Goal: Use online tool/utility: Utilize a website feature to perform a specific function

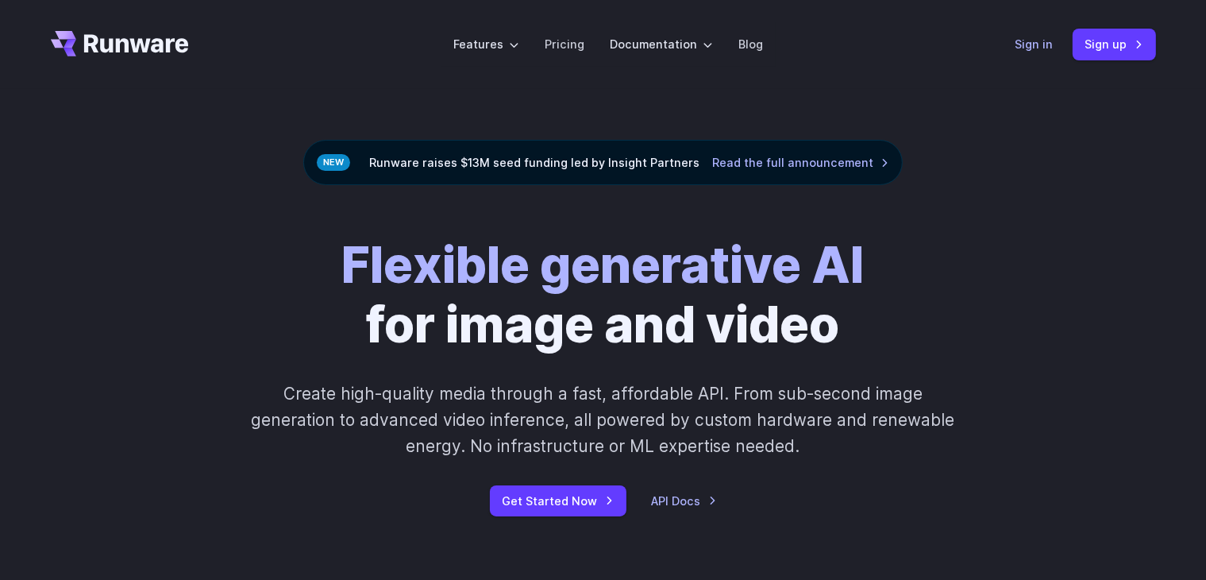
click at [1037, 44] on link "Sign in" at bounding box center [1035, 44] width 38 height 18
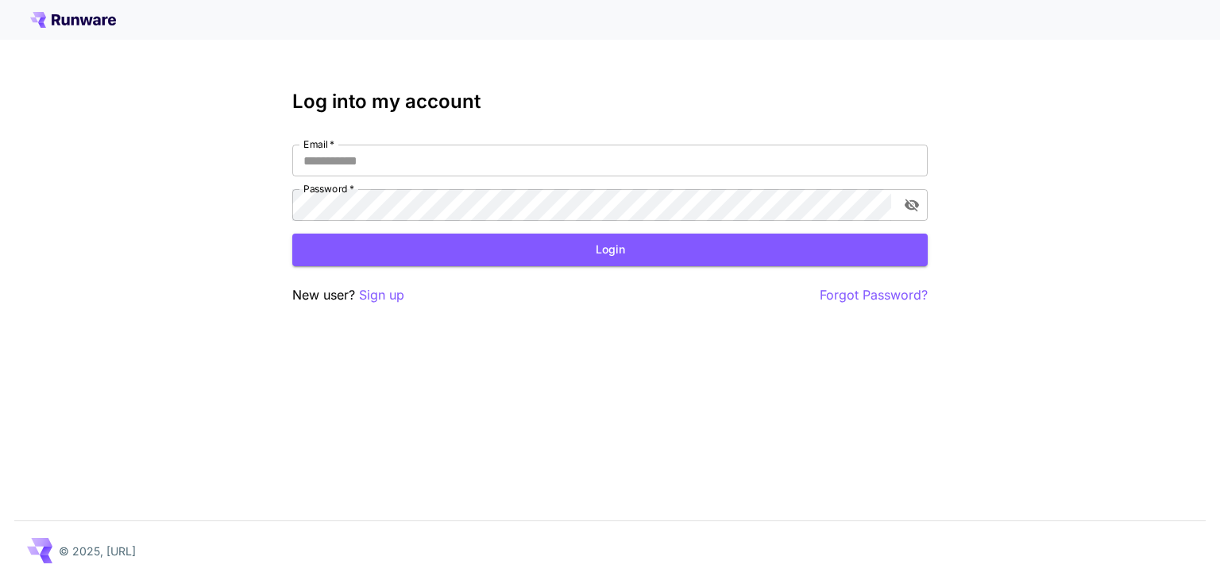
click at [367, 179] on div "Email   * Email   * Password   * Password   *" at bounding box center [609, 183] width 635 height 76
click at [350, 160] on input "Email   *" at bounding box center [609, 161] width 635 height 32
type input "**********"
click at [912, 202] on icon "toggle password visibility" at bounding box center [912, 205] width 16 height 16
click at [491, 240] on button "Login" at bounding box center [609, 249] width 635 height 33
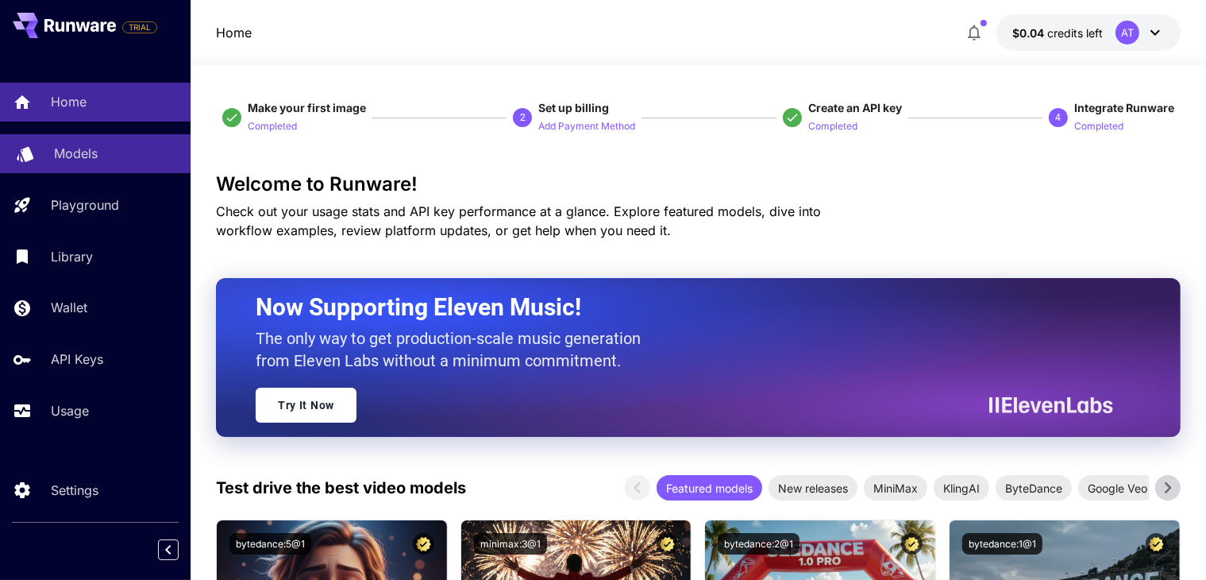
click at [84, 154] on p "Models" at bounding box center [76, 153] width 44 height 19
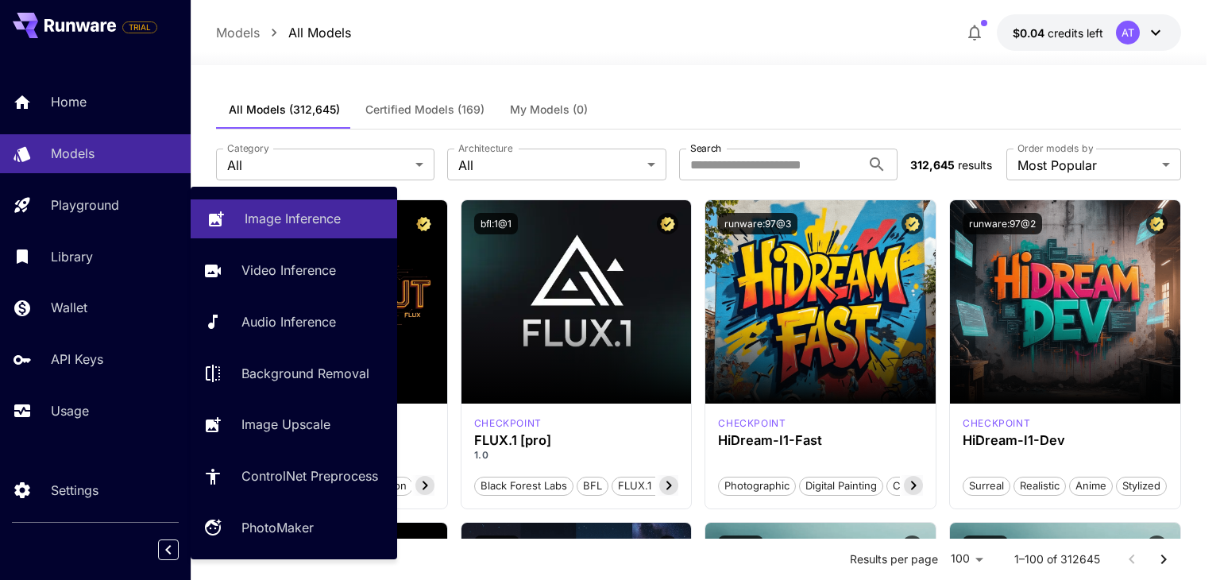
click at [257, 223] on p "Image Inference" at bounding box center [293, 218] width 96 height 19
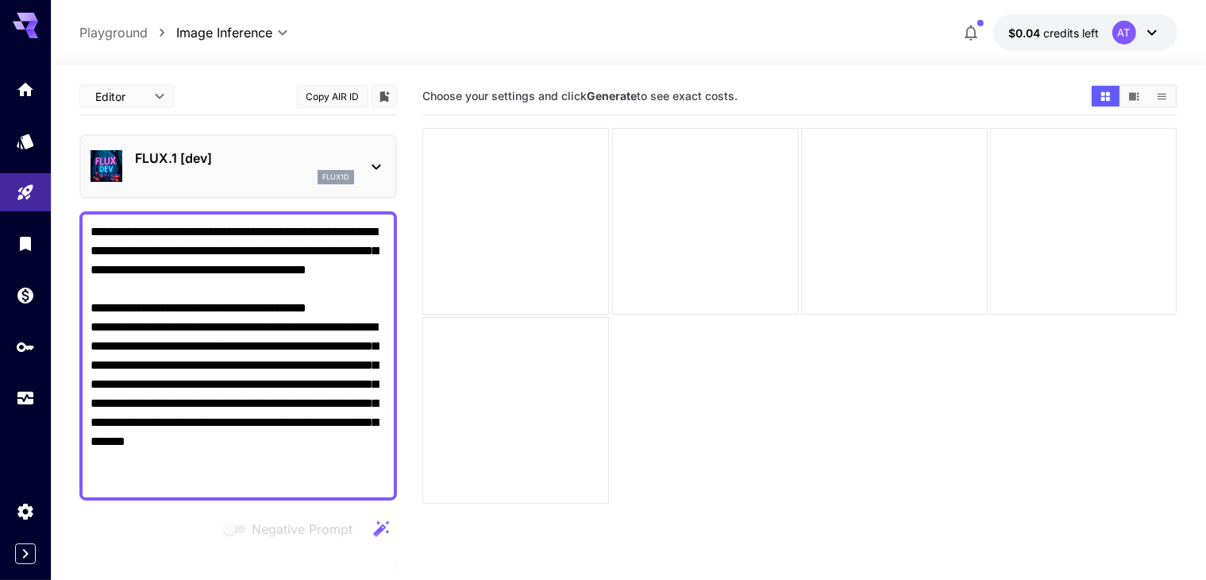
type textarea "**********"
click at [372, 181] on div "FLUX.1 [dev] flux1d" at bounding box center [238, 166] width 295 height 48
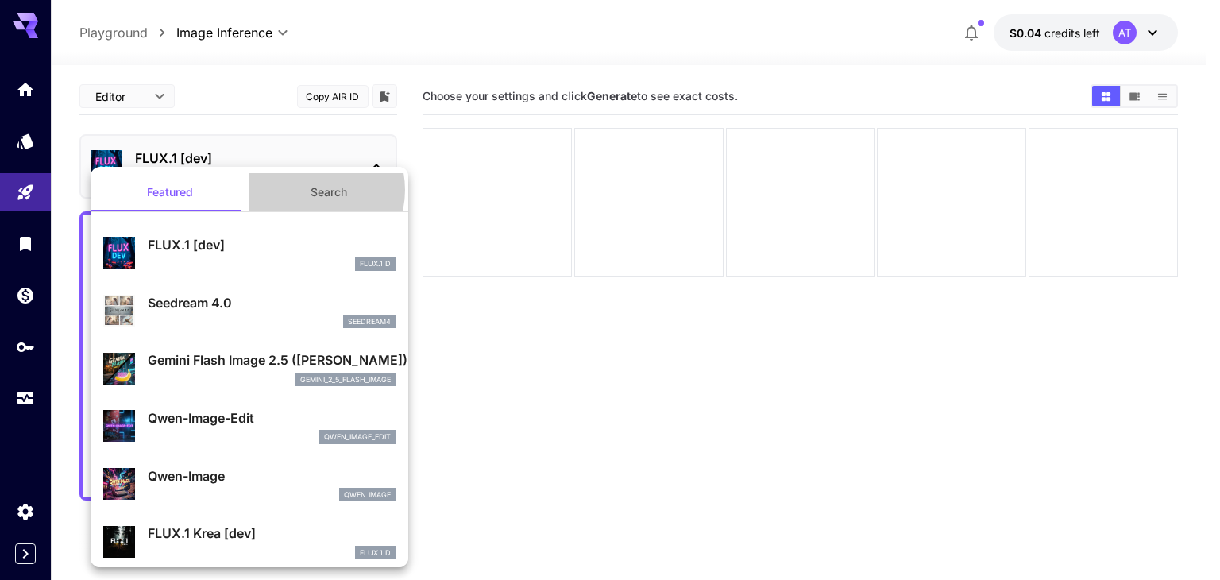
click at [303, 190] on button "Search" at bounding box center [328, 192] width 159 height 38
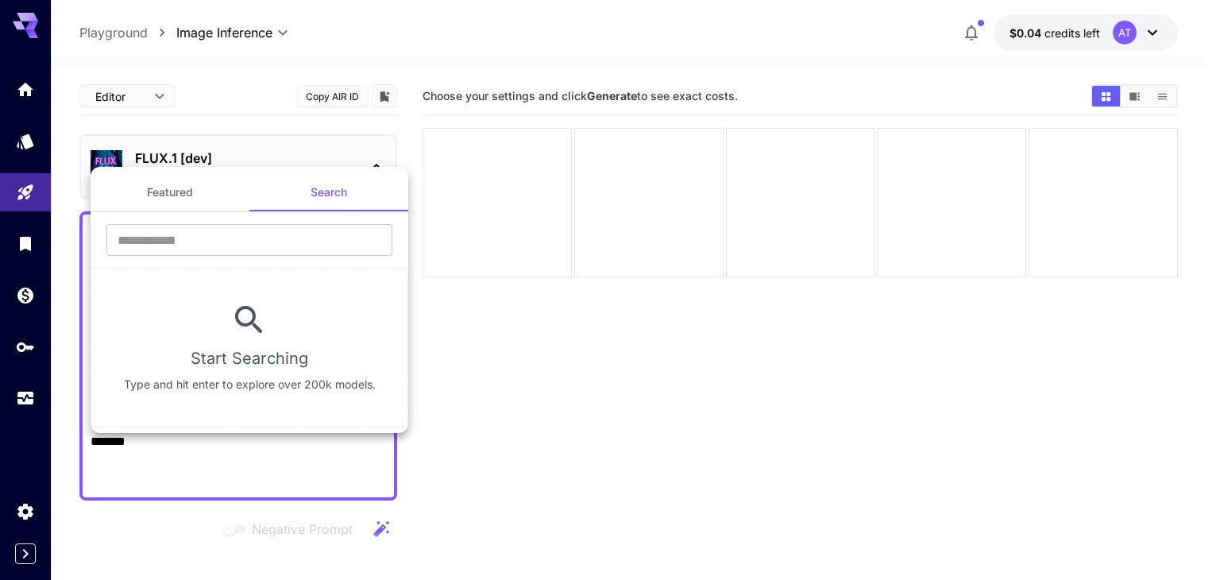
click at [274, 143] on div at bounding box center [610, 290] width 1220 height 580
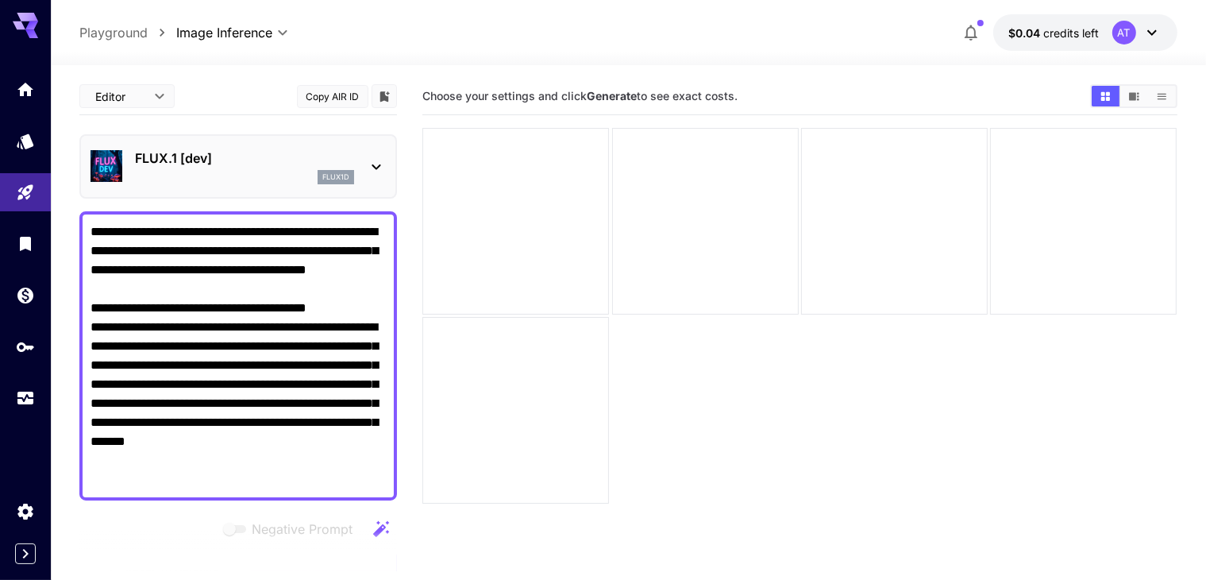
click at [260, 118] on div "Editor **** ​ Copy AIR ID" at bounding box center [238, 100] width 318 height 44
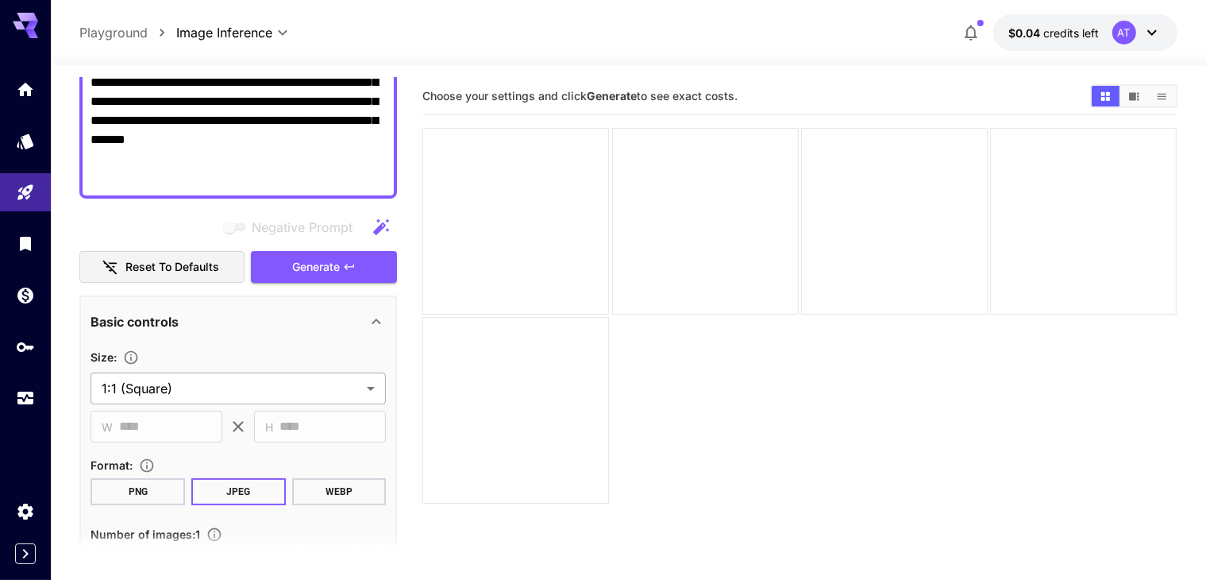
scroll to position [305, 0]
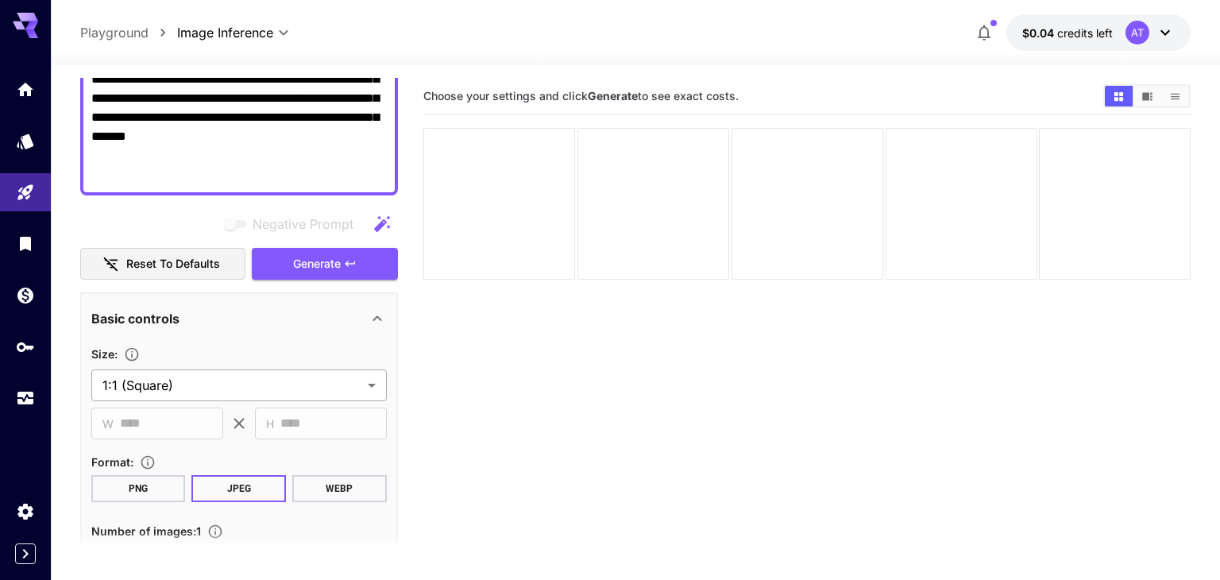
click at [182, 383] on body "**********" at bounding box center [610, 352] width 1220 height 705
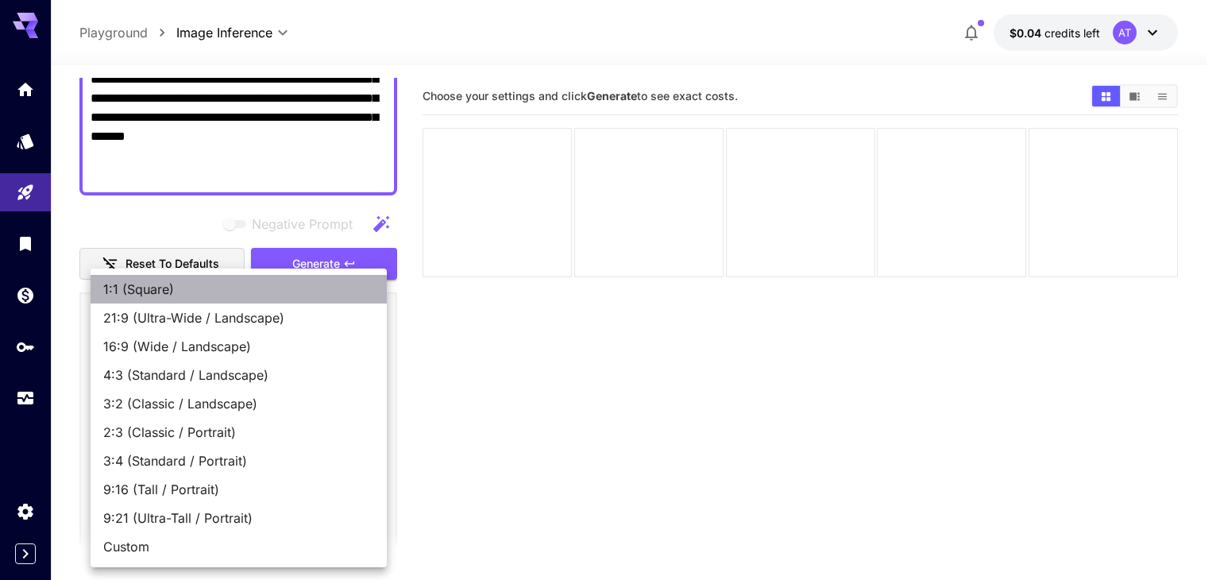
click at [173, 290] on span "1:1 (Square)" at bounding box center [238, 289] width 271 height 19
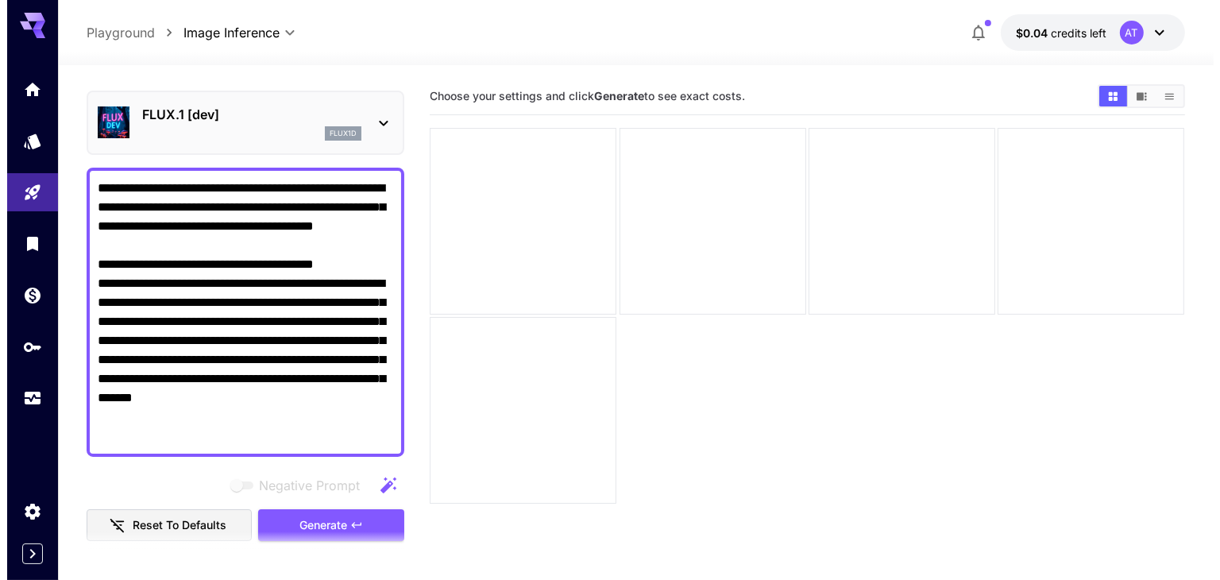
scroll to position [0, 0]
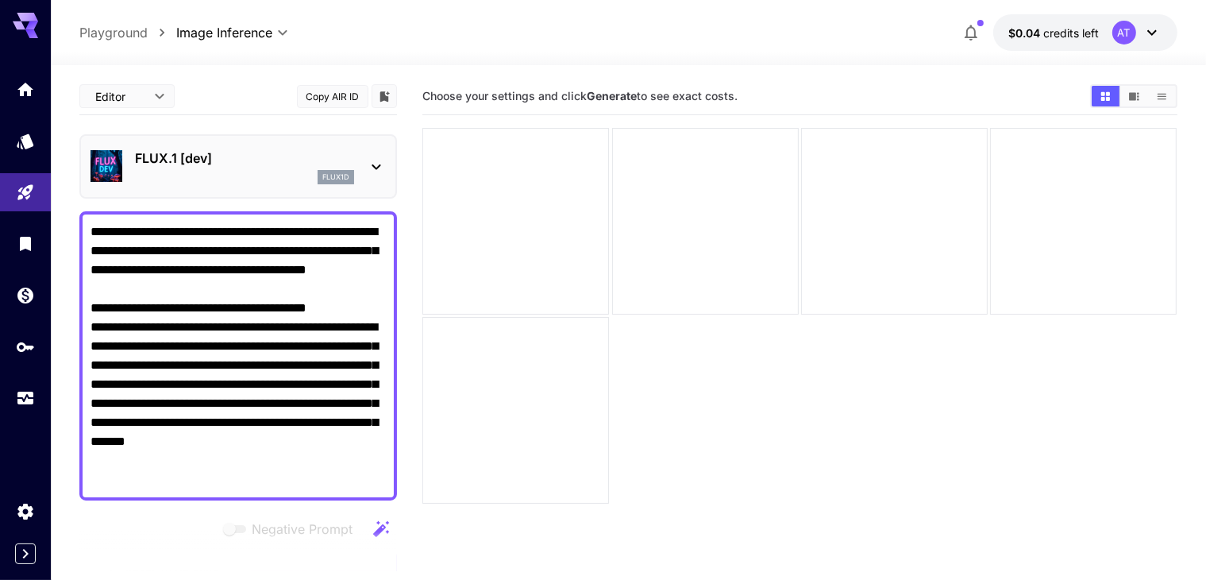
click at [213, 168] on div "FLUX.1 [dev] flux1d" at bounding box center [244, 166] width 219 height 36
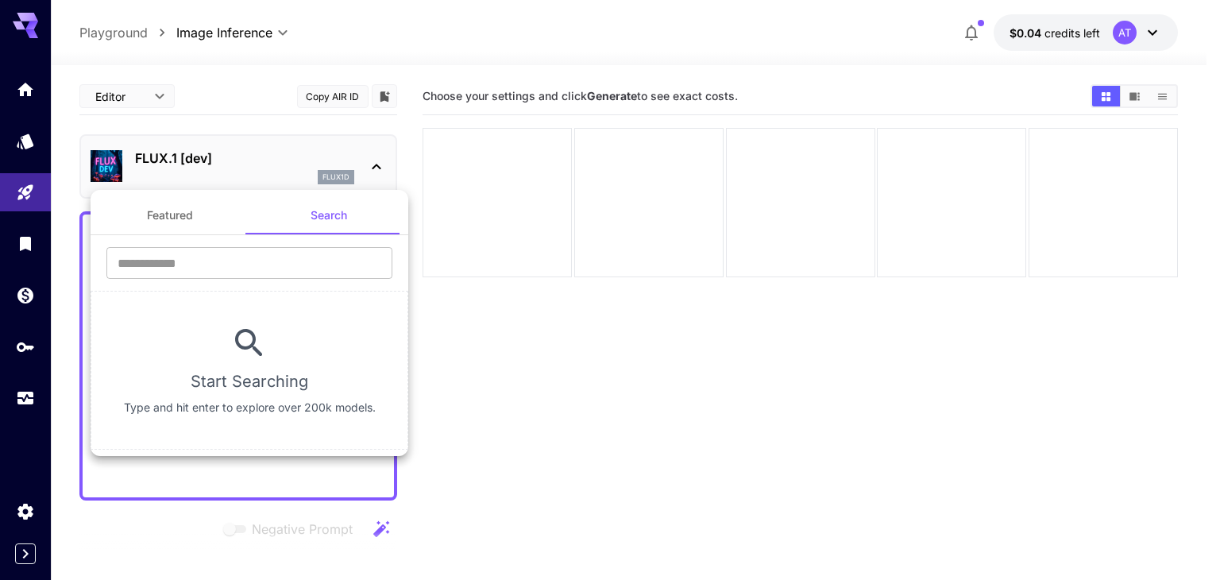
click at [170, 225] on button "Featured" at bounding box center [170, 215] width 159 height 38
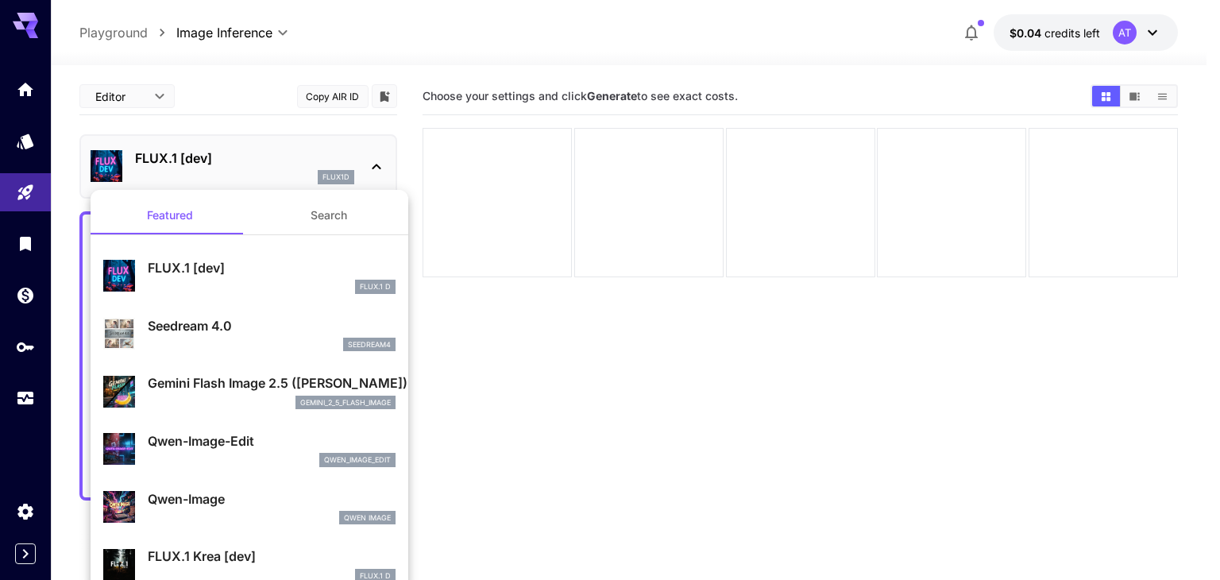
click at [465, 162] on div at bounding box center [610, 290] width 1220 height 580
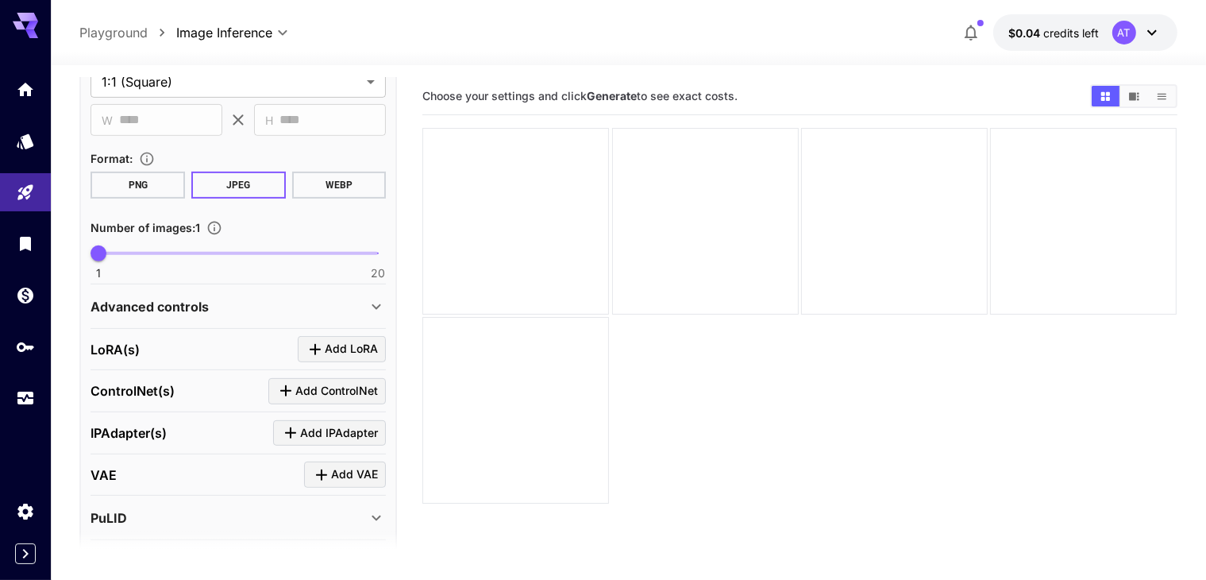
scroll to position [621, 0]
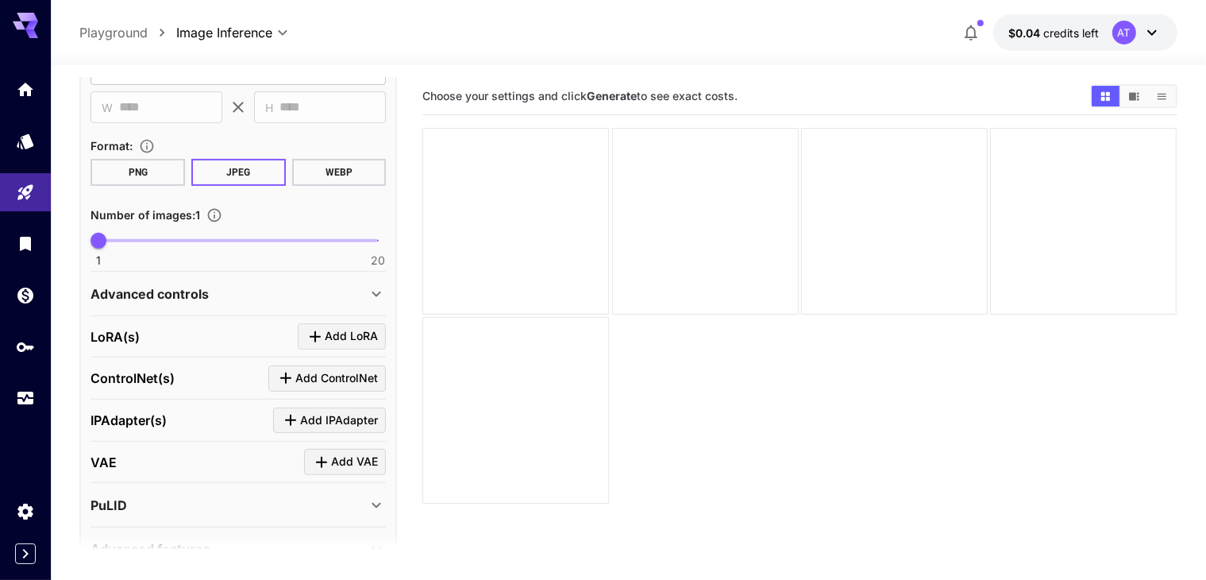
click at [243, 284] on div "Advanced controls" at bounding box center [229, 293] width 276 height 19
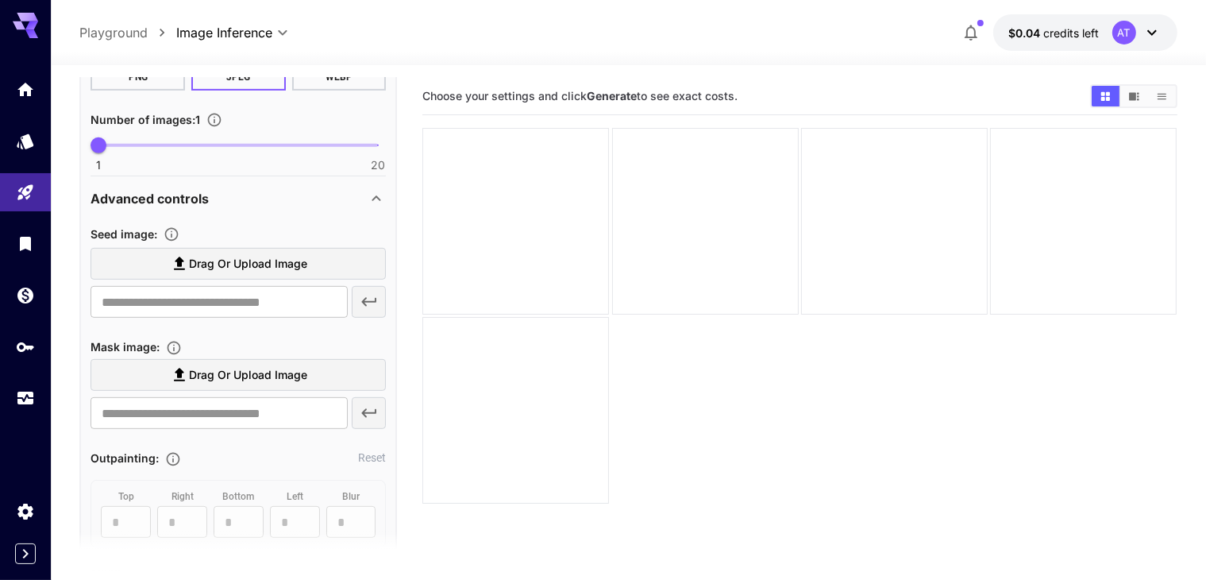
scroll to position [717, 0]
click at [200, 268] on span "Drag or upload image" at bounding box center [248, 263] width 118 height 20
click at [0, 0] on input "Drag or upload image" at bounding box center [0, 0] width 0 height 0
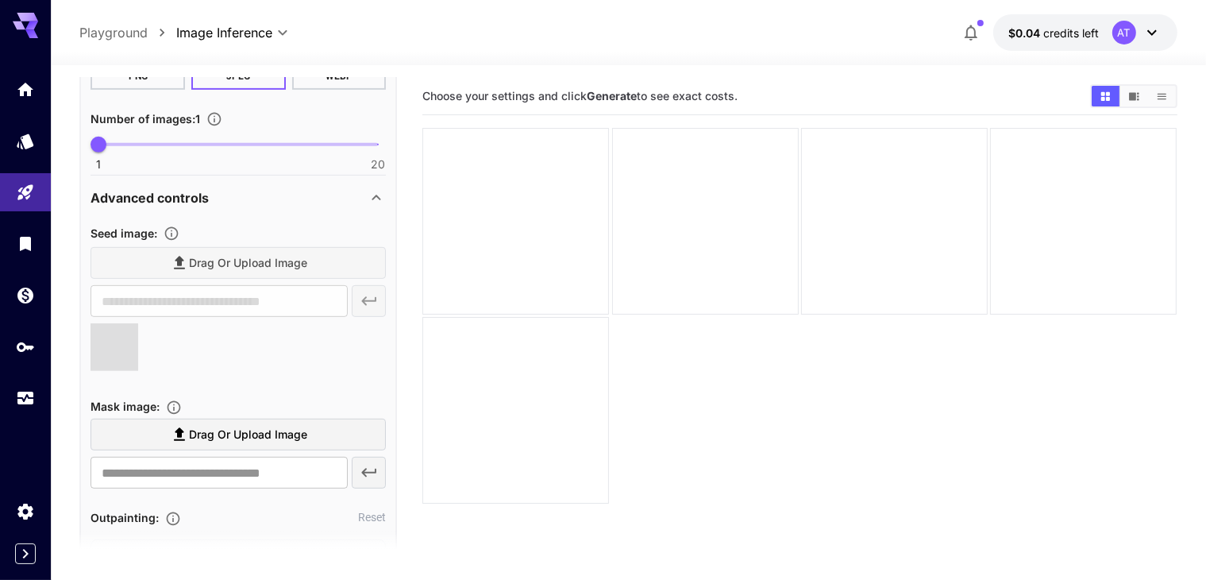
type input "**********"
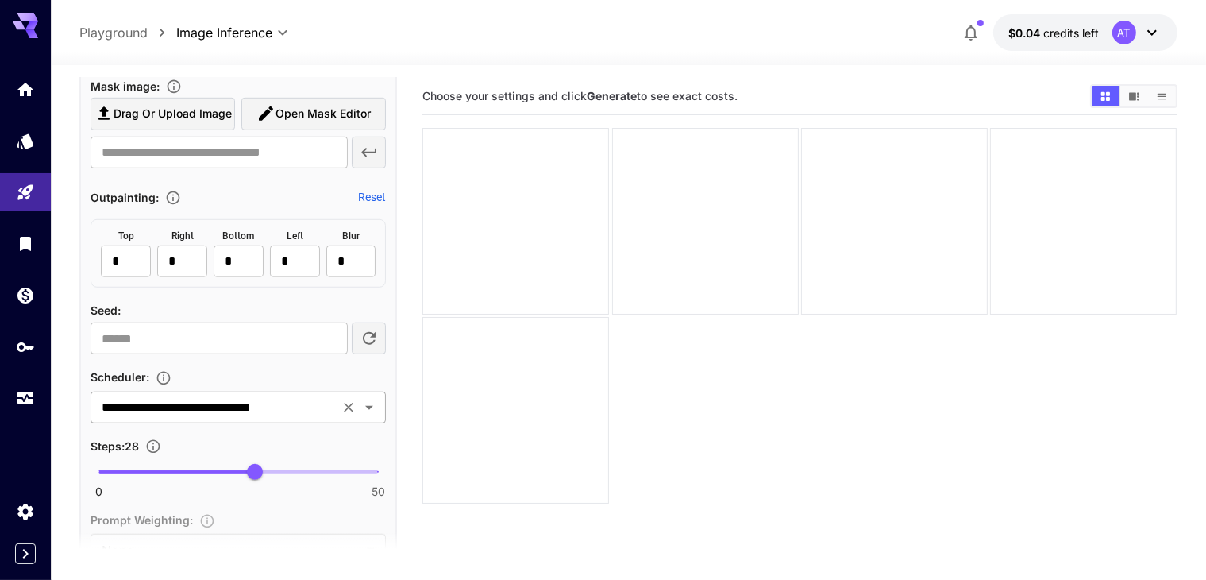
scroll to position [1113, 0]
click at [374, 331] on icon "button" at bounding box center [369, 336] width 13 height 13
type input "**********"
click at [304, 414] on div "**********" at bounding box center [238, 406] width 295 height 32
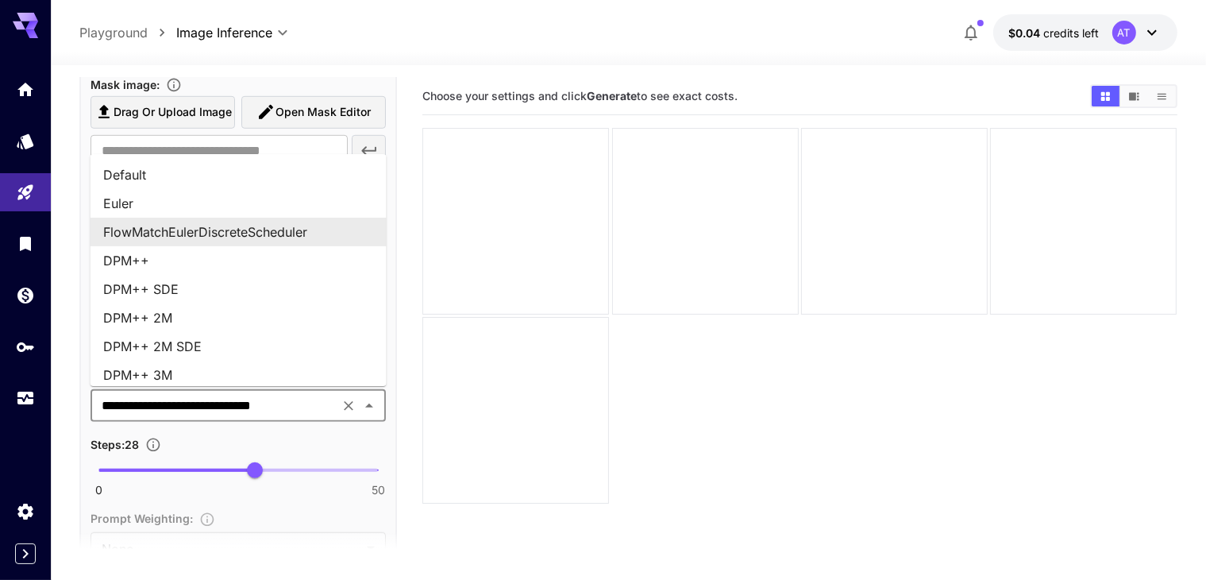
click at [565, 350] on section "Choose your settings and click Generate to see exact costs." at bounding box center [799, 368] width 754 height 580
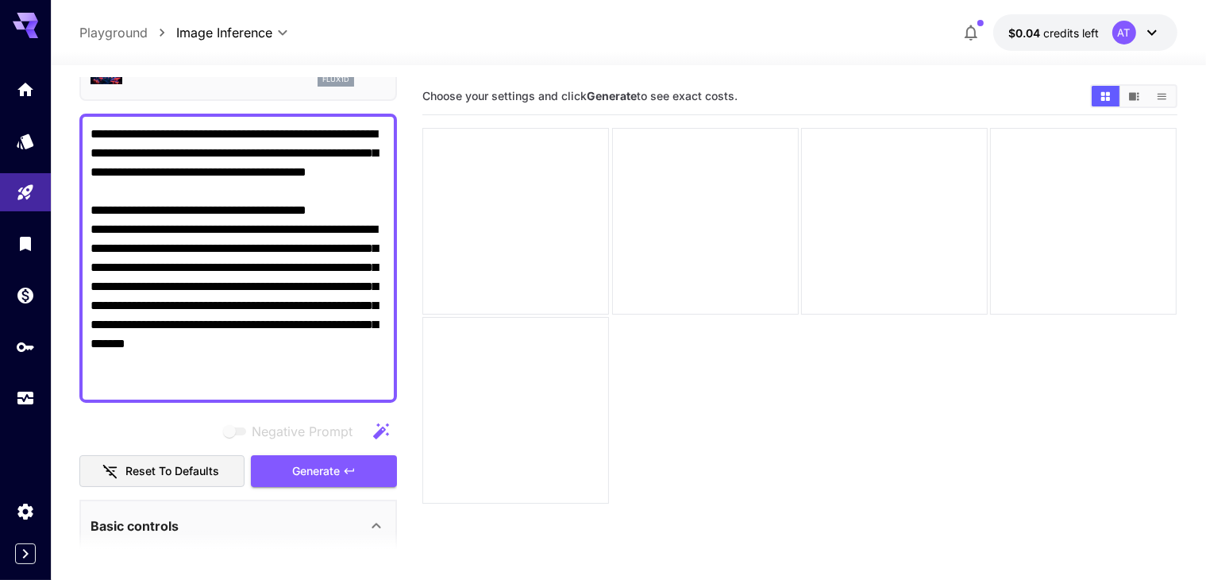
scroll to position [218, 0]
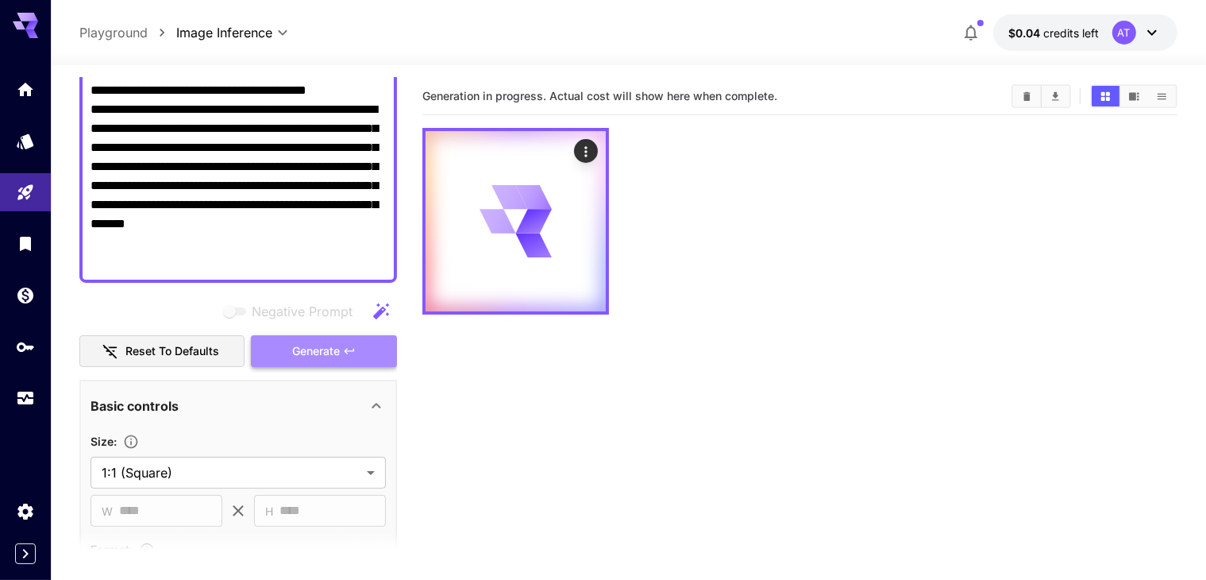
click at [321, 349] on span "Generate" at bounding box center [316, 351] width 48 height 20
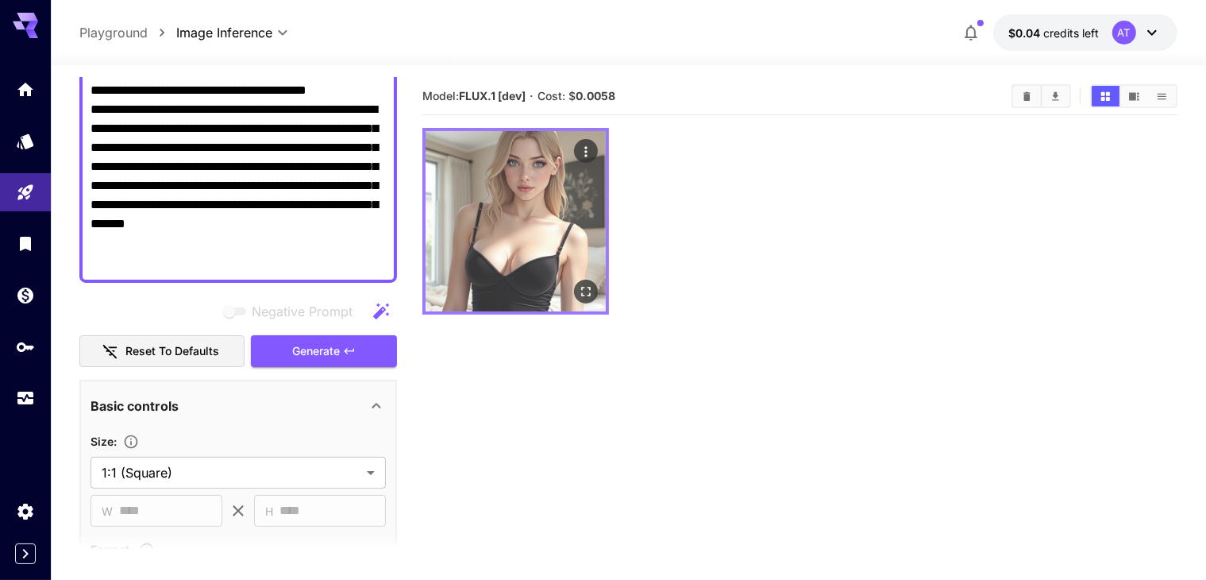
click at [479, 210] on img at bounding box center [516, 221] width 180 height 180
click at [579, 283] on icon "Open in fullscreen" at bounding box center [587, 291] width 16 height 16
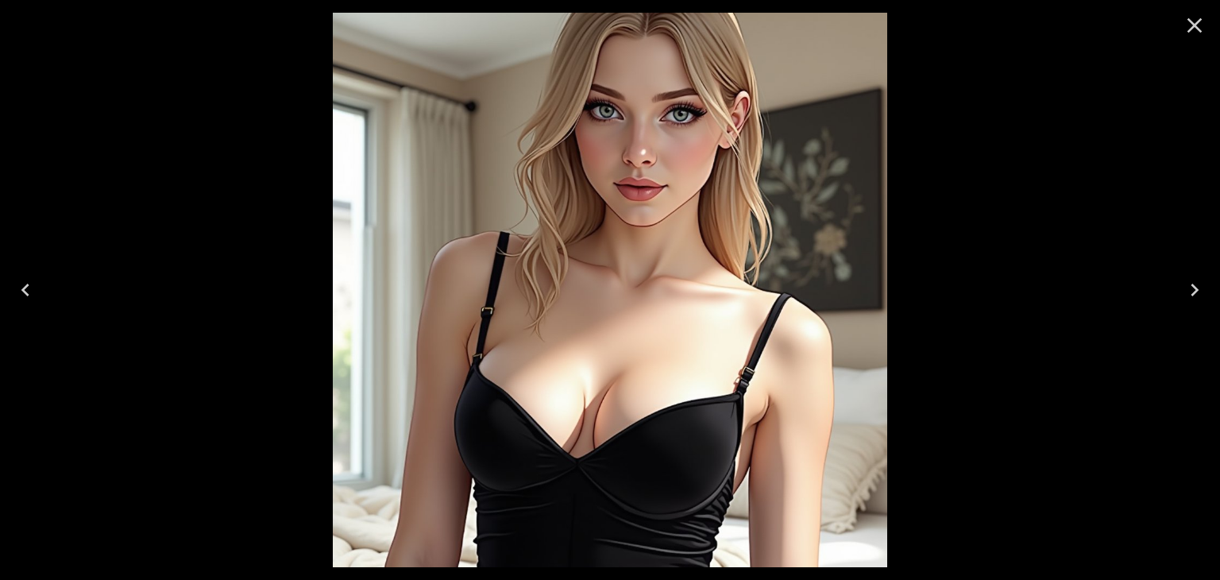
click at [1189, 32] on icon "Close" at bounding box center [1194, 25] width 15 height 15
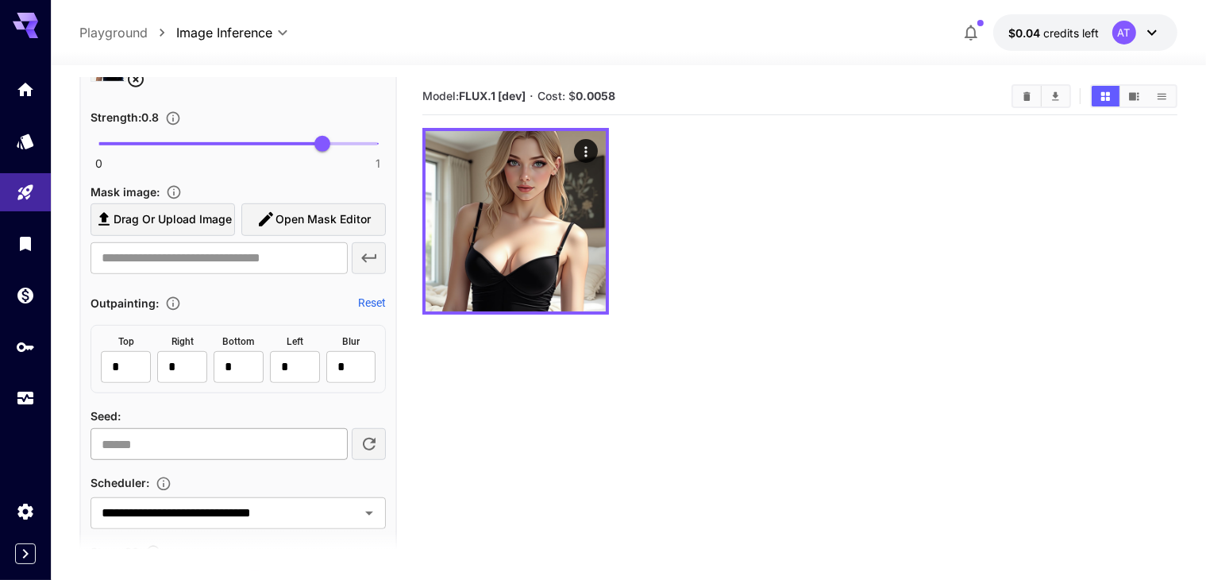
scroll to position [1006, 0]
drag, startPoint x: 302, startPoint y: 451, endPoint x: 71, endPoint y: 461, distance: 230.5
click at [71, 461] on section "**********" at bounding box center [628, 385] width 1155 height 640
click at [242, 502] on input "**********" at bounding box center [214, 513] width 239 height 22
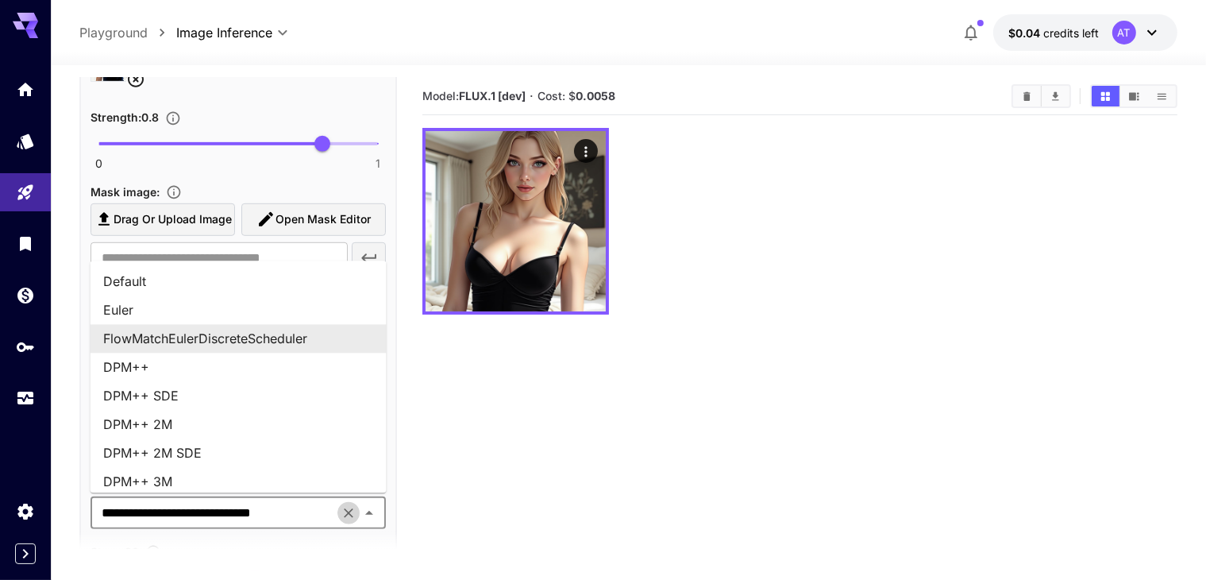
click at [354, 507] on icon "Clear" at bounding box center [349, 513] width 16 height 16
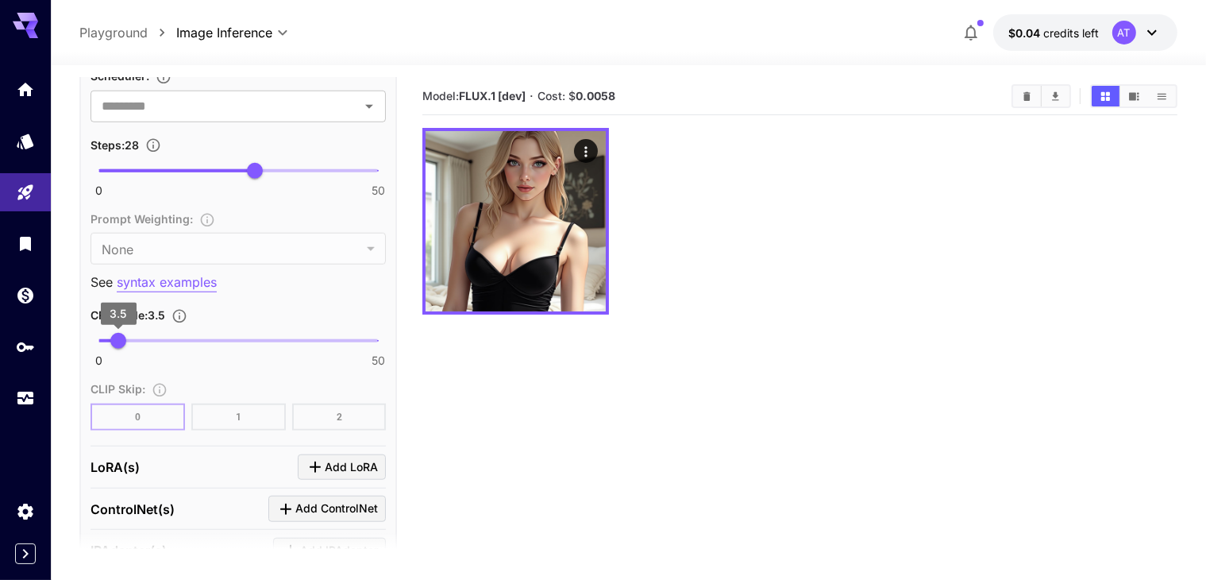
scroll to position [1412, 0]
drag, startPoint x: 113, startPoint y: 336, endPoint x: 0, endPoint y: 349, distance: 113.5
click at [0, 349] on div "**********" at bounding box center [603, 352] width 1206 height 705
type input "**"
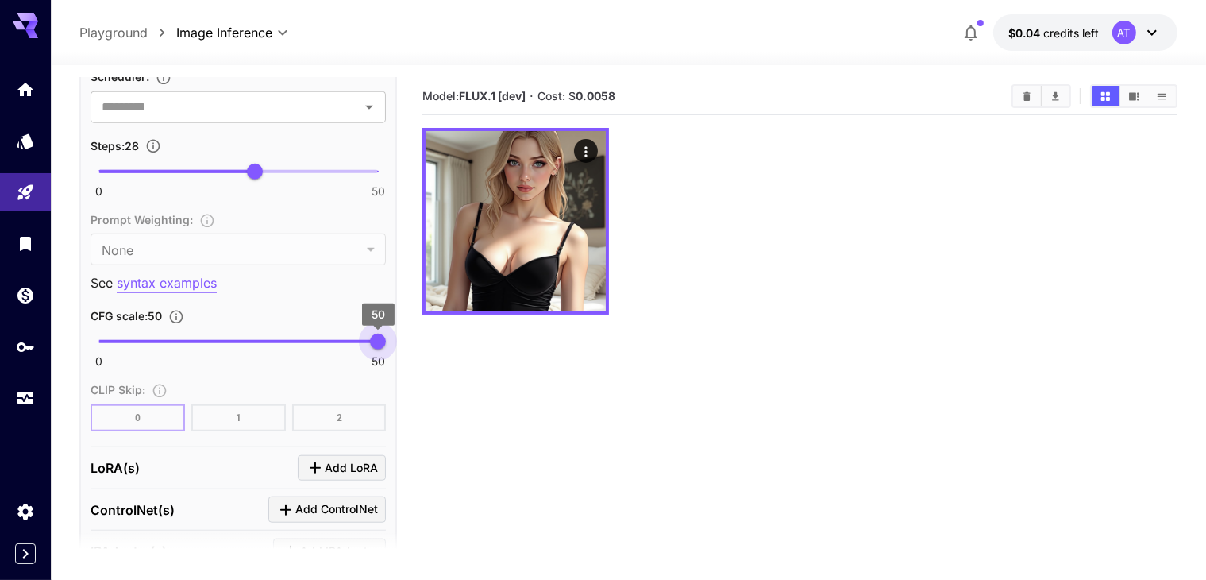
drag, startPoint x: 168, startPoint y: 345, endPoint x: 421, endPoint y: 361, distance: 253.1
click at [421, 361] on main "**********" at bounding box center [627, 374] width 1097 height 592
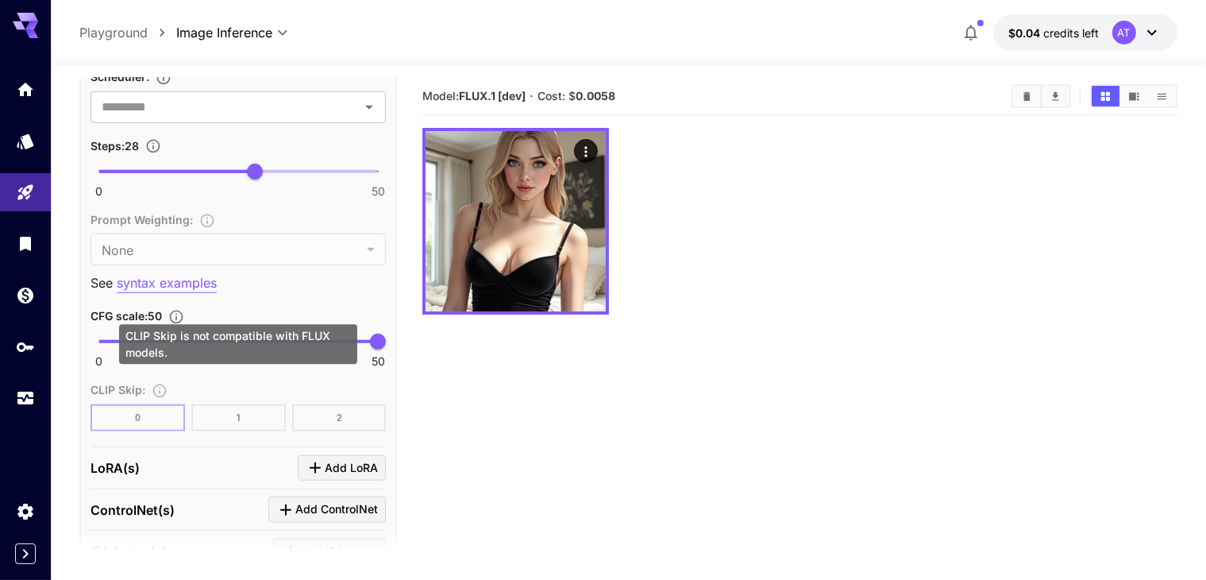
click at [195, 363] on div "CLIP Skip is not compatible with FLUX models." at bounding box center [238, 344] width 238 height 40
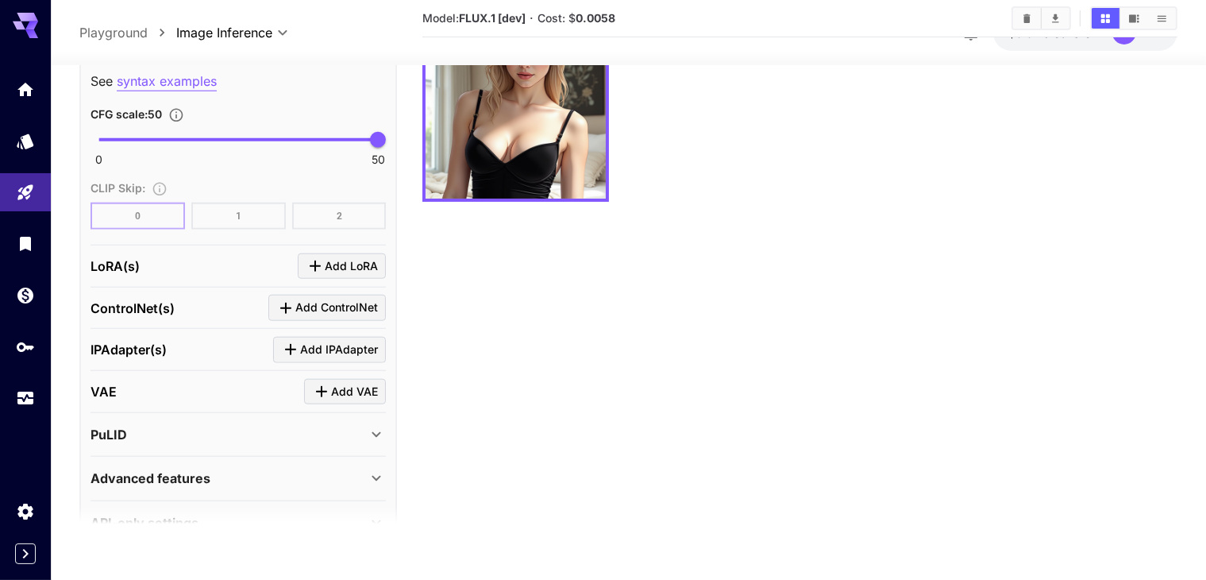
scroll to position [1620, 0]
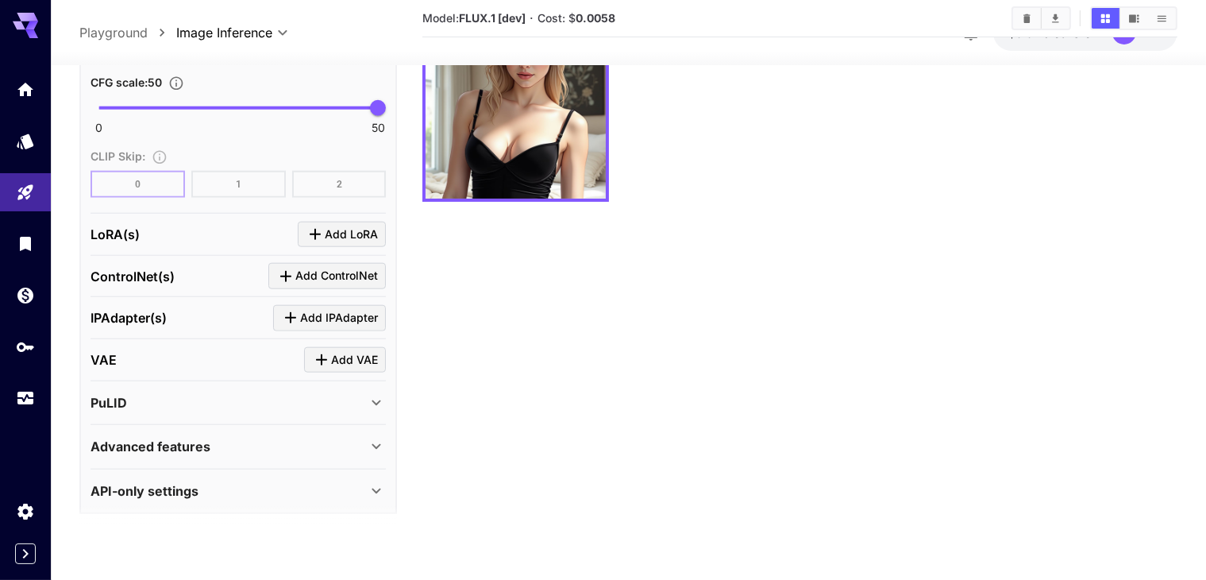
click at [192, 437] on p "Advanced features" at bounding box center [151, 446] width 120 height 19
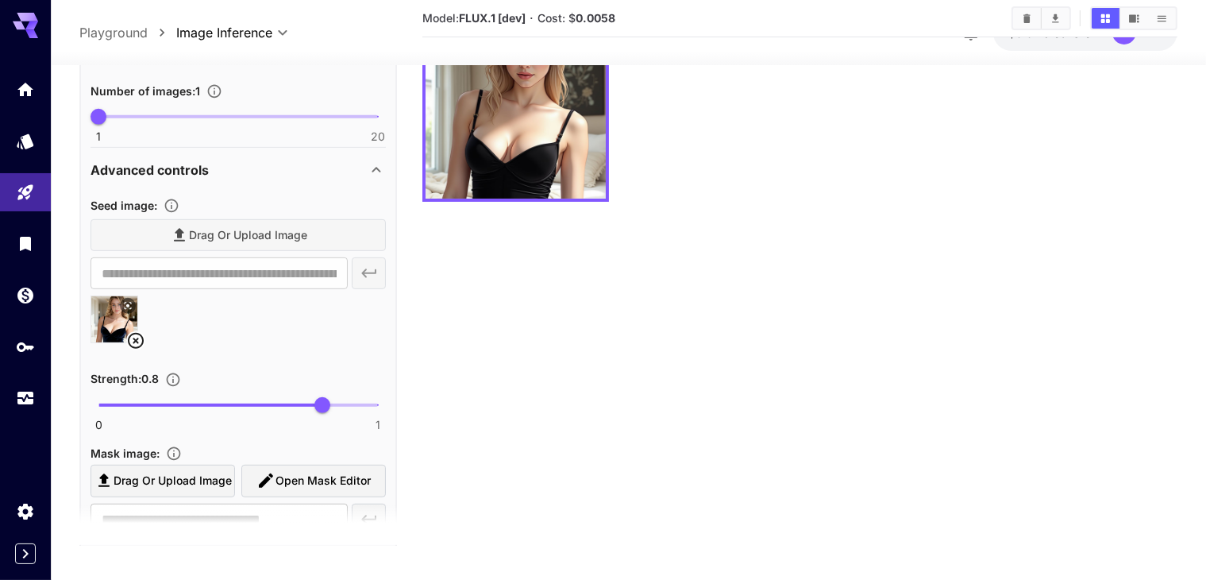
scroll to position [708, 0]
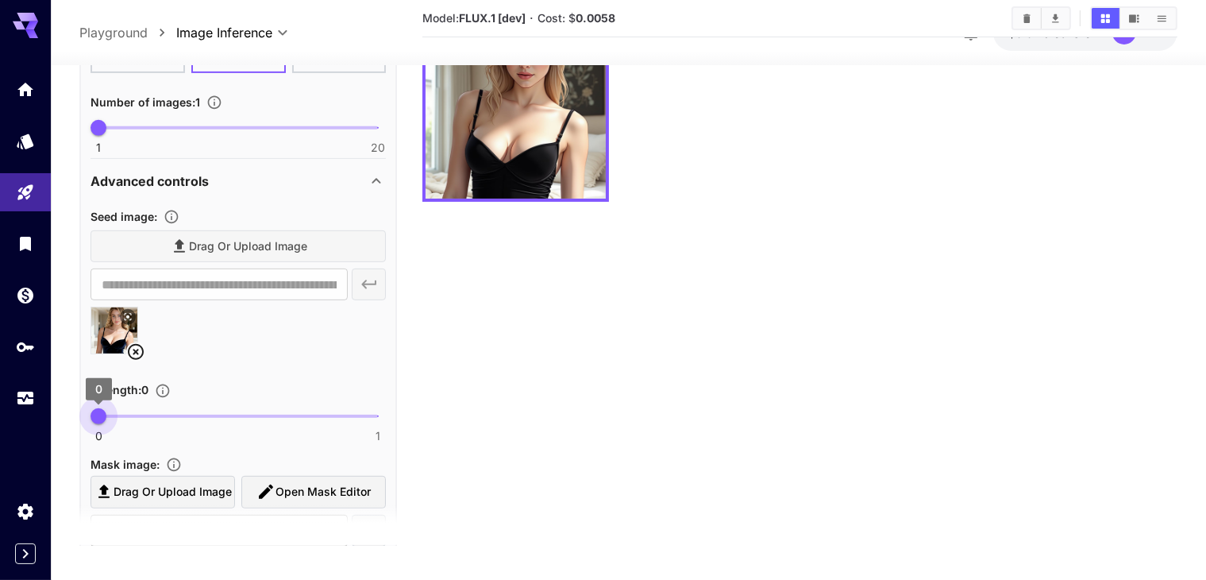
drag, startPoint x: 239, startPoint y: 428, endPoint x: 4, endPoint y: 433, distance: 235.1
click at [4, 433] on div "**********" at bounding box center [603, 239] width 1206 height 705
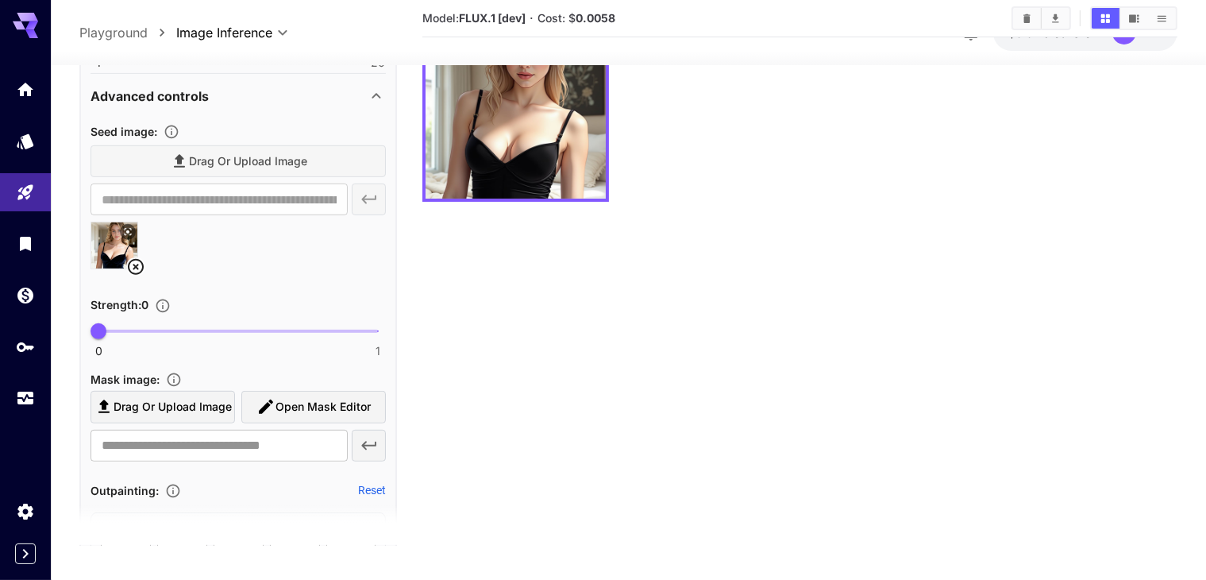
scroll to position [796, 0]
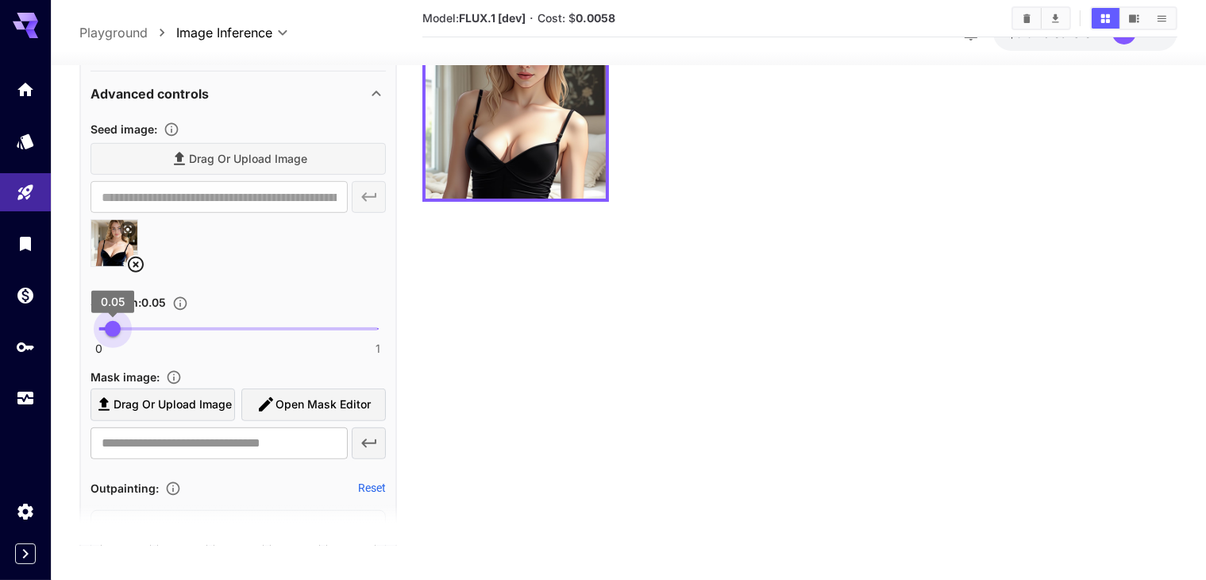
type input "****"
drag, startPoint x: 111, startPoint y: 324, endPoint x: 121, endPoint y: 325, distance: 9.6
click at [121, 325] on span "0.08" at bounding box center [122, 328] width 16 height 16
type input "**********"
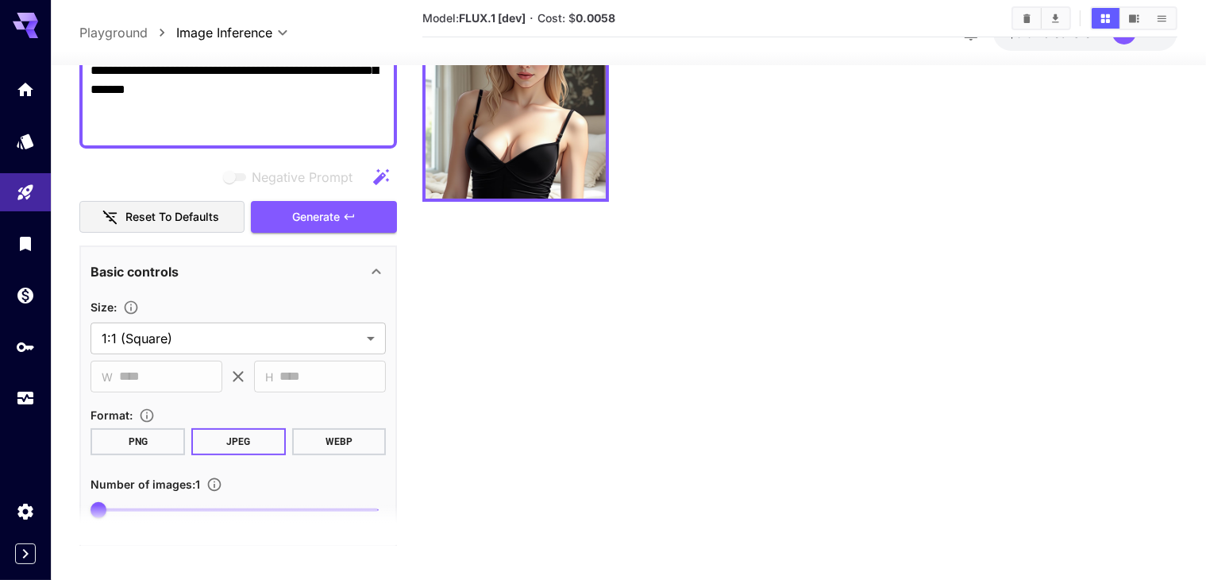
scroll to position [232, 0]
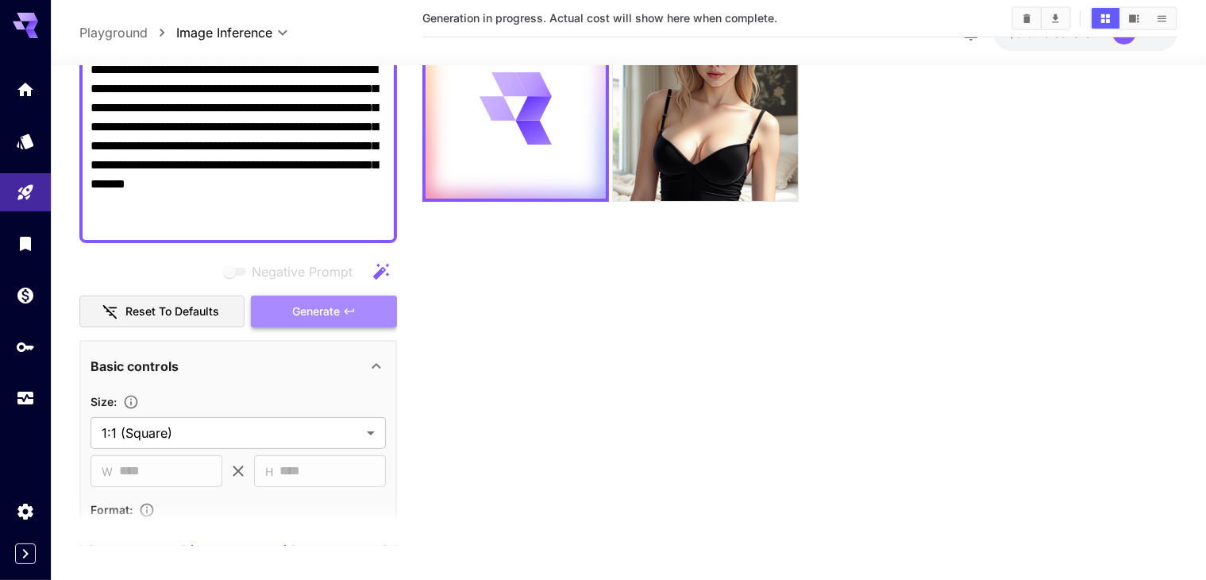
click at [292, 307] on span "Generate" at bounding box center [316, 311] width 48 height 20
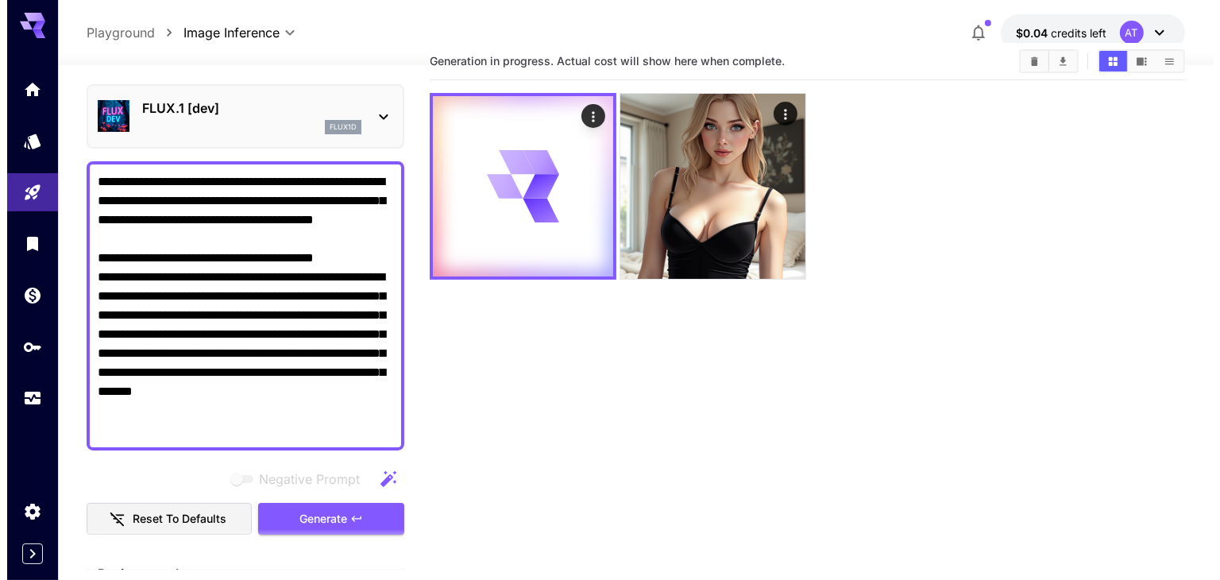
scroll to position [0, 0]
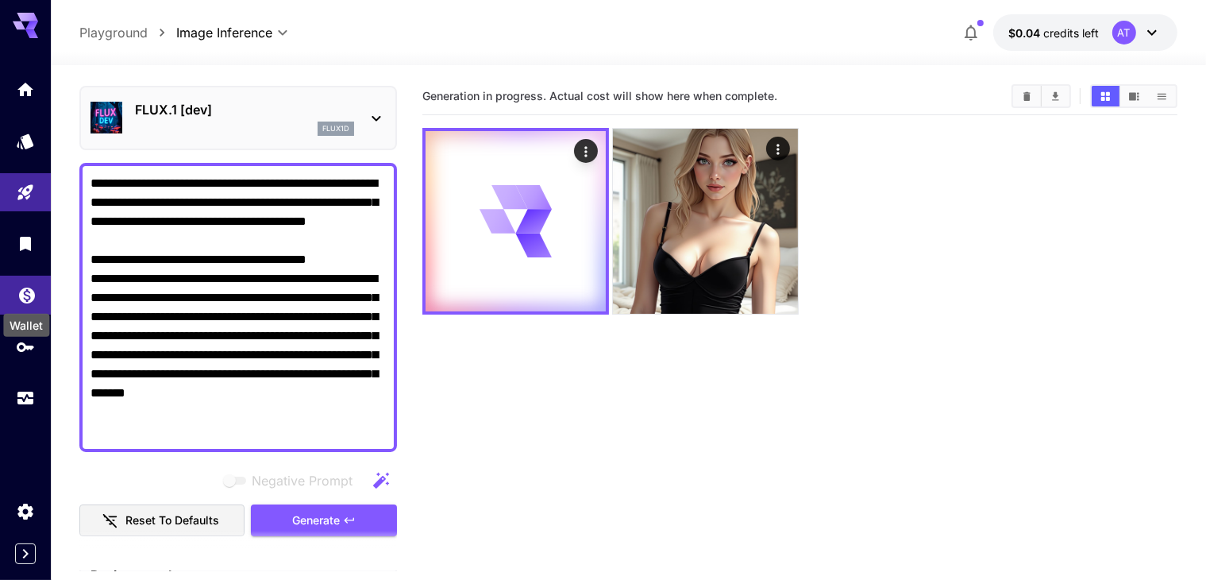
click at [21, 300] on icon "Wallet" at bounding box center [26, 290] width 19 height 19
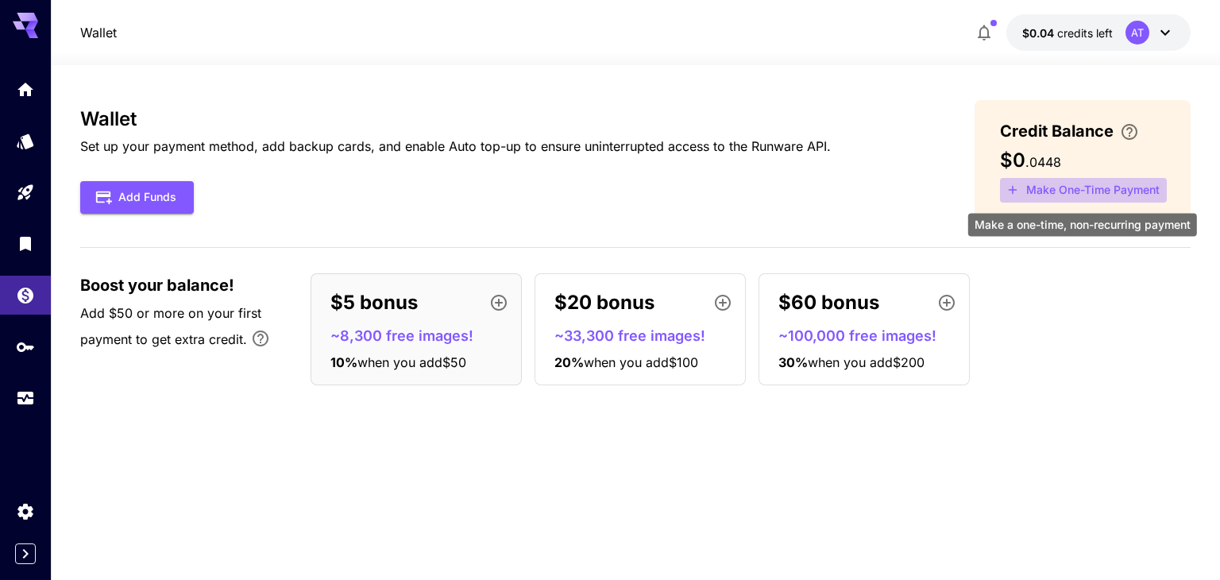
click at [1039, 187] on button "Make One-Time Payment" at bounding box center [1083, 190] width 167 height 25
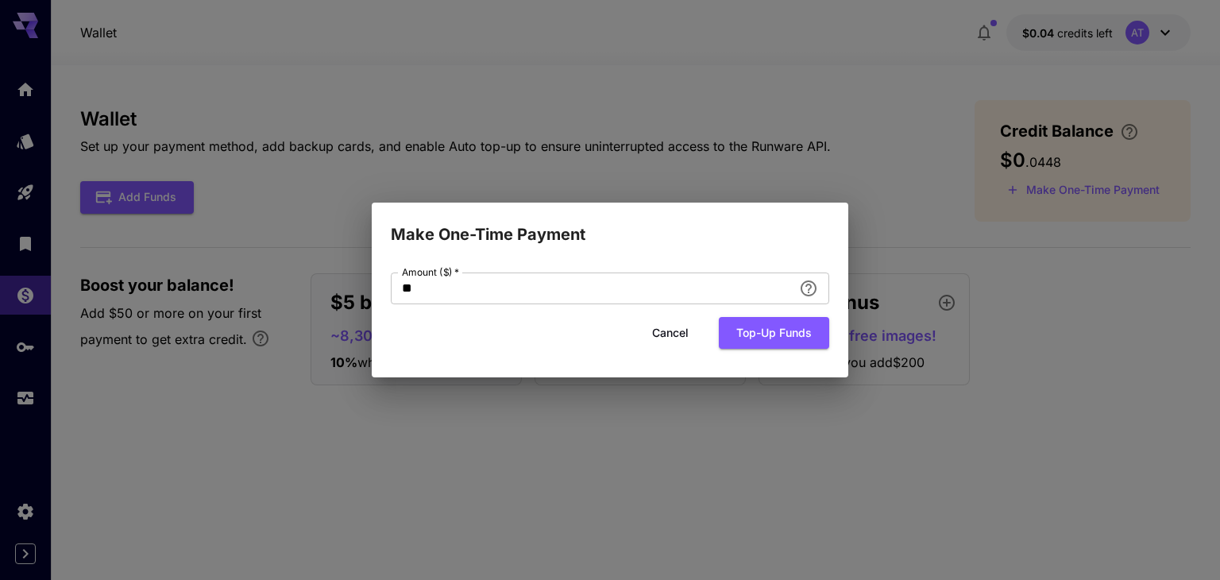
click at [1073, 233] on div "Make One-Time Payment Amount ($)   * ** Amount ($)   * Cancel Top-up funds" at bounding box center [610, 290] width 1220 height 580
click at [1016, 195] on div "Make One-Time Payment Amount ($)   * ** Amount ($)   * Cancel Top-up funds" at bounding box center [610, 290] width 1220 height 580
click at [677, 331] on button "Cancel" at bounding box center [669, 333] width 71 height 33
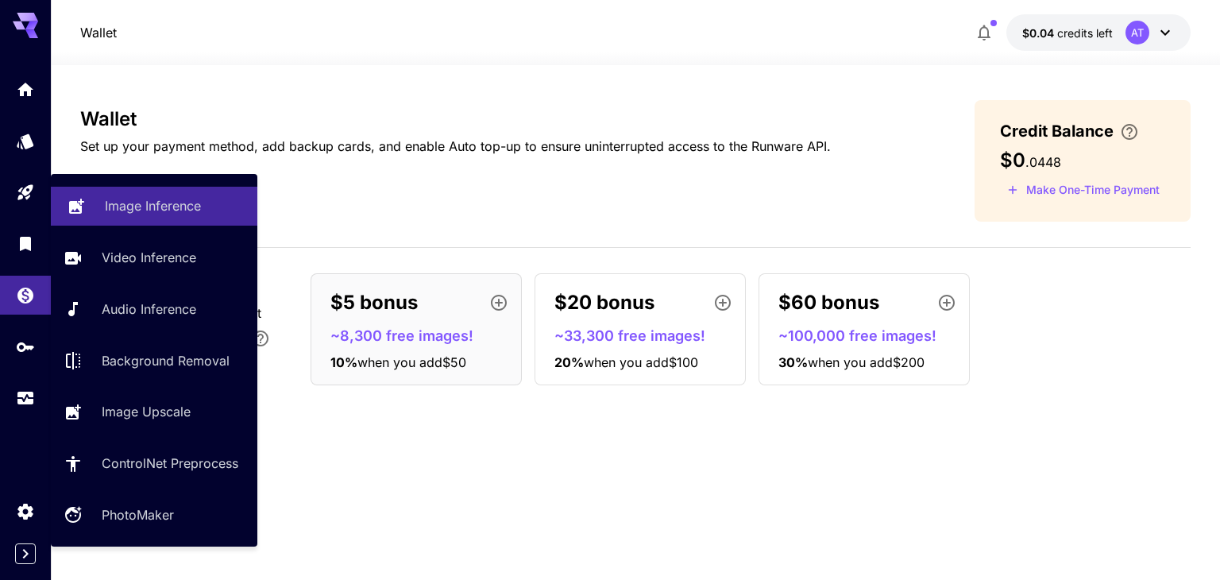
click at [184, 203] on p "Image Inference" at bounding box center [153, 205] width 96 height 19
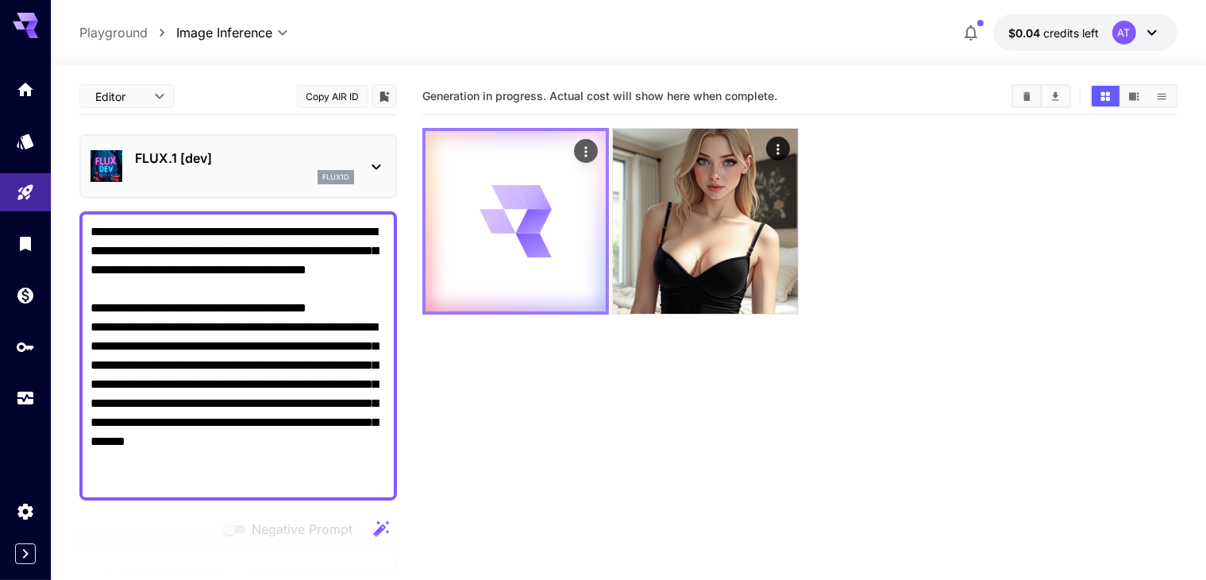
click at [445, 182] on div at bounding box center [516, 221] width 180 height 180
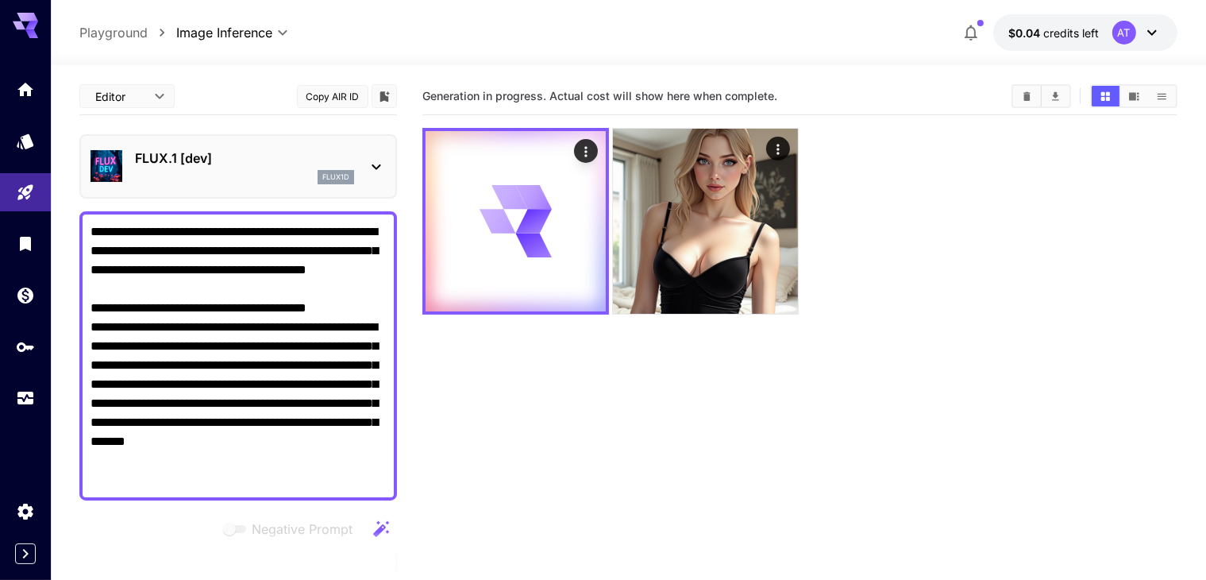
click at [300, 176] on div "flux1d" at bounding box center [244, 177] width 219 height 14
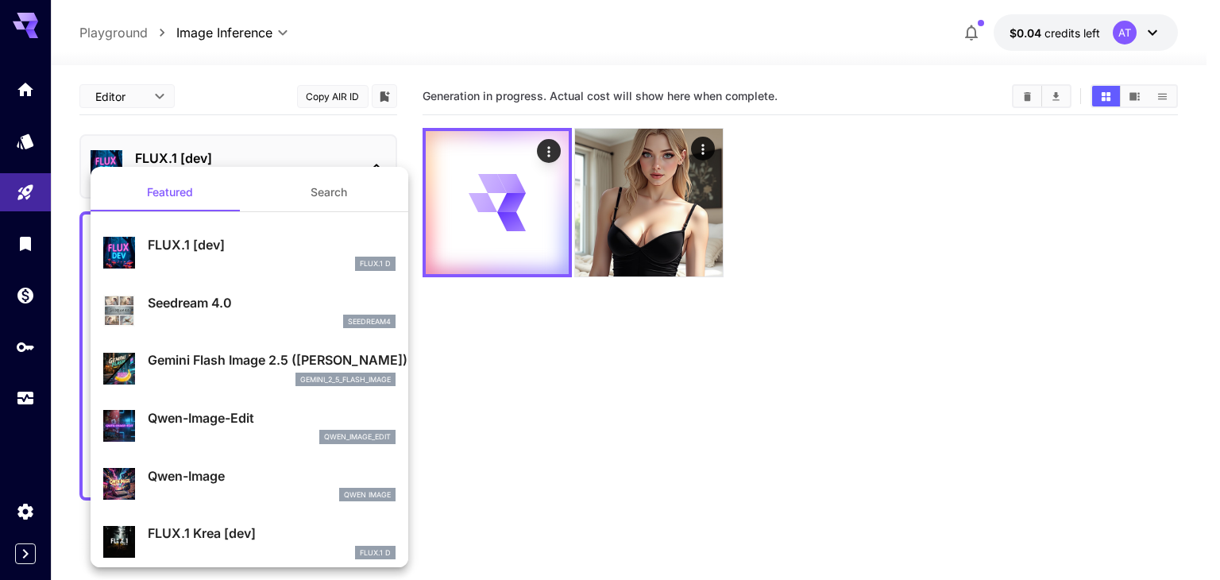
click at [295, 21] on div at bounding box center [610, 290] width 1220 height 580
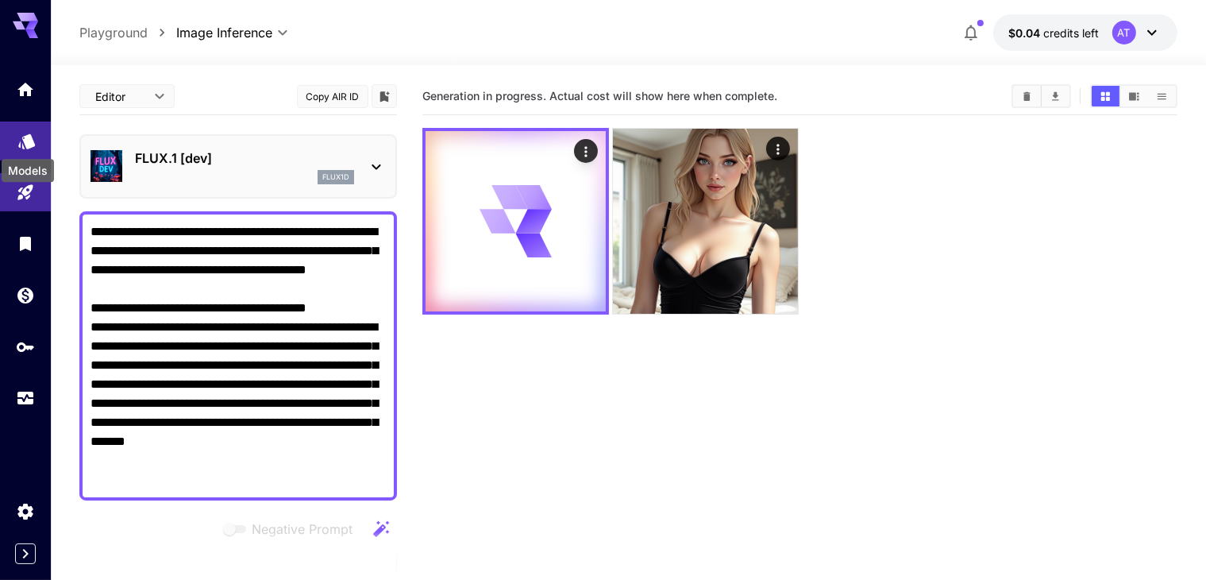
click at [30, 141] on icon "Models" at bounding box center [26, 136] width 17 height 15
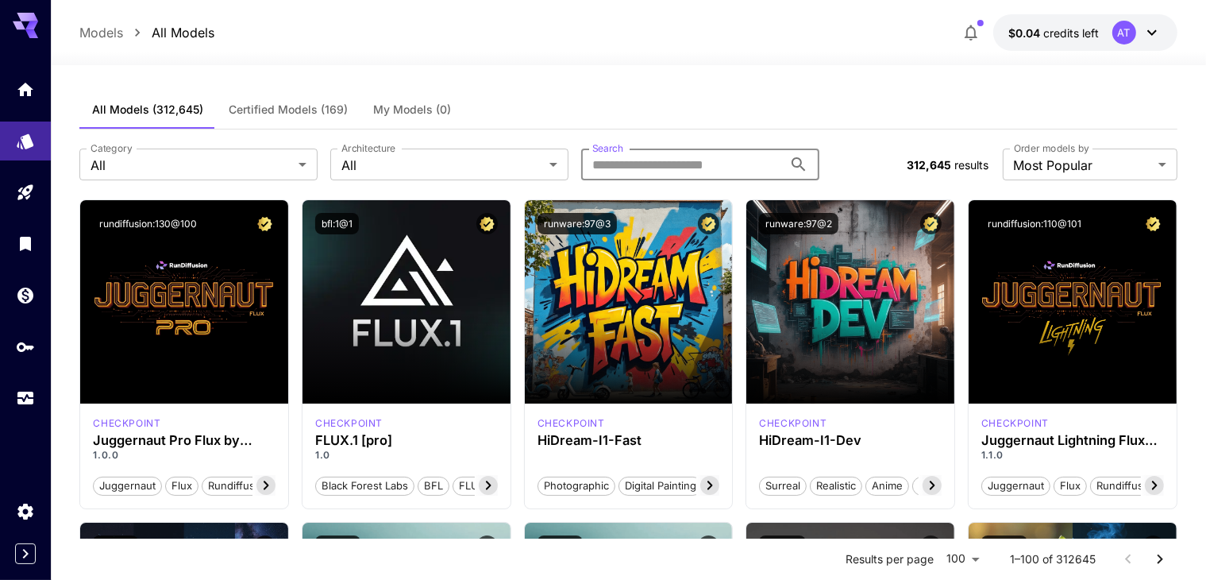
click at [636, 167] on input "Search" at bounding box center [682, 164] width 202 height 32
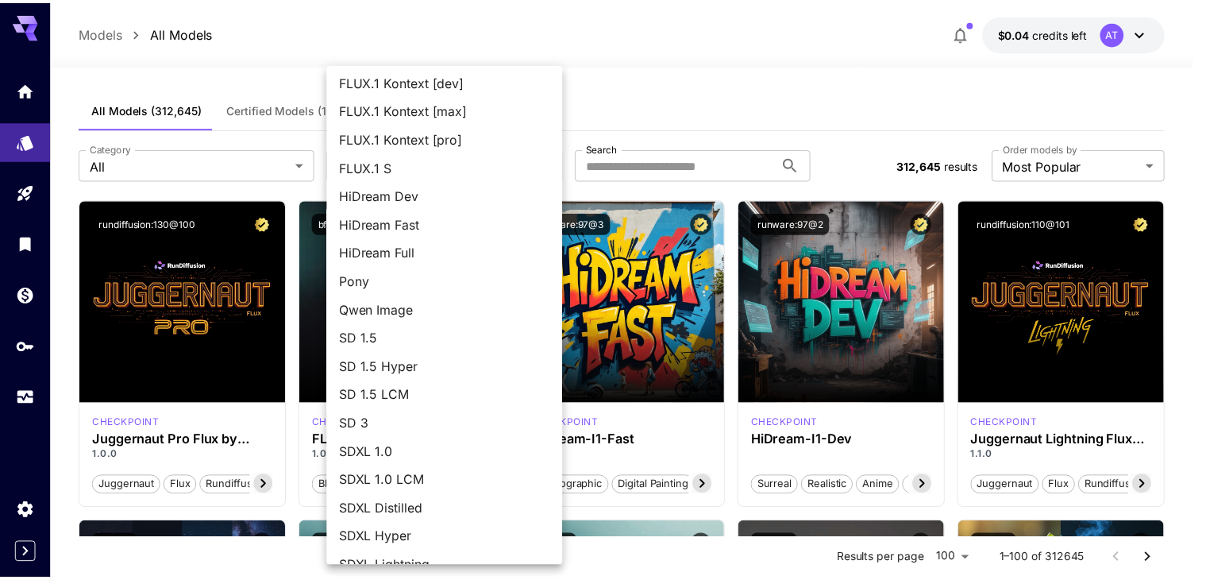
scroll to position [110, 0]
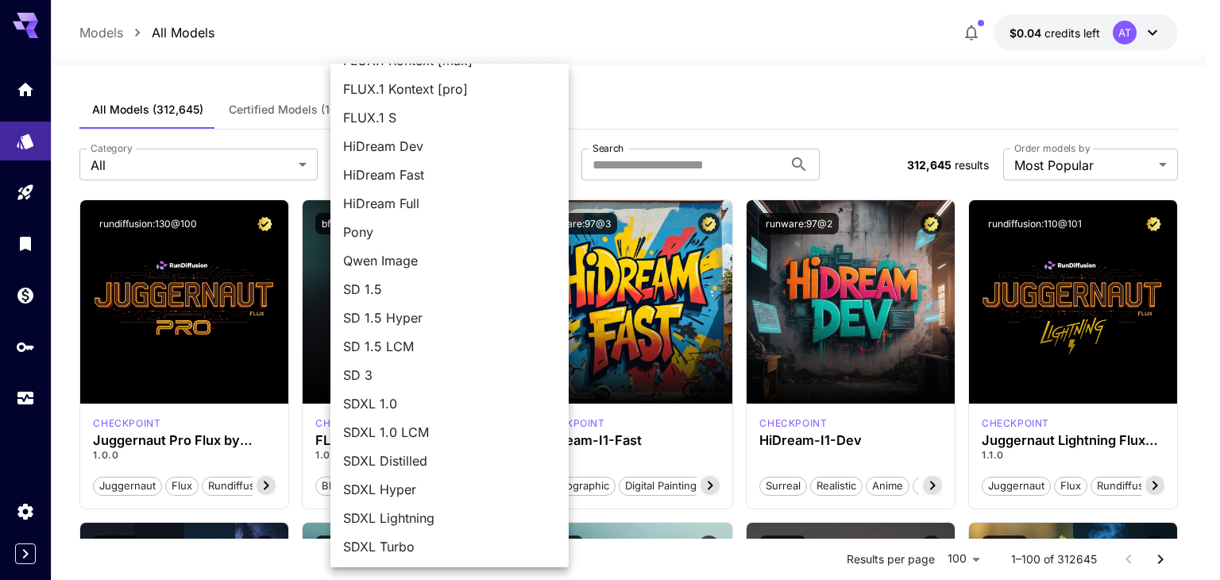
click at [186, 77] on div at bounding box center [610, 290] width 1220 height 580
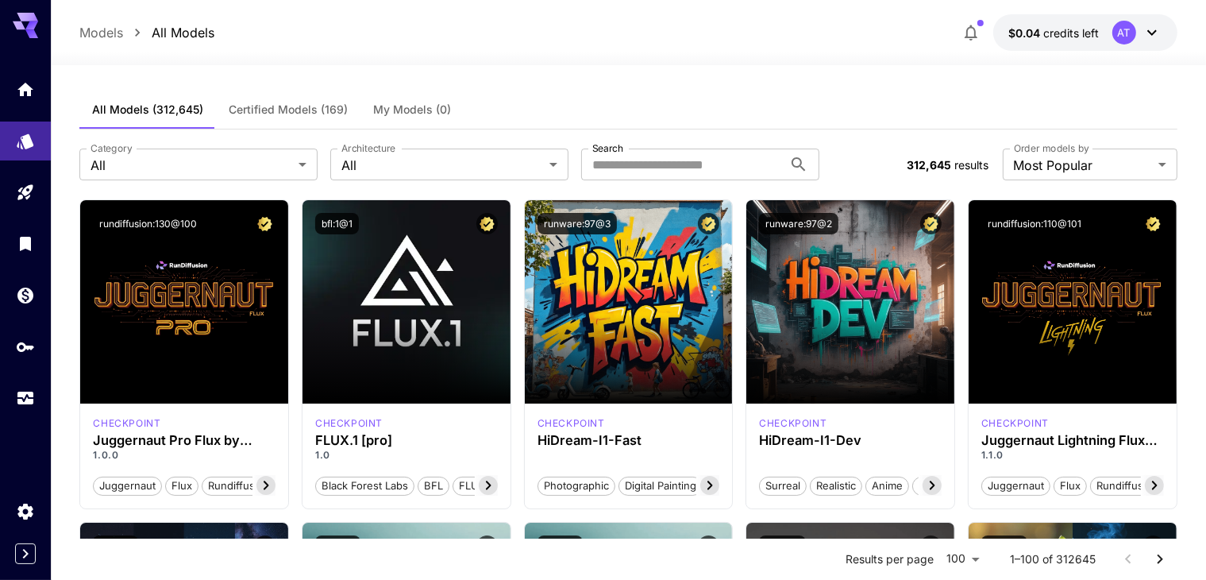
click at [284, 111] on span "Certified Models (169)" at bounding box center [288, 109] width 119 height 14
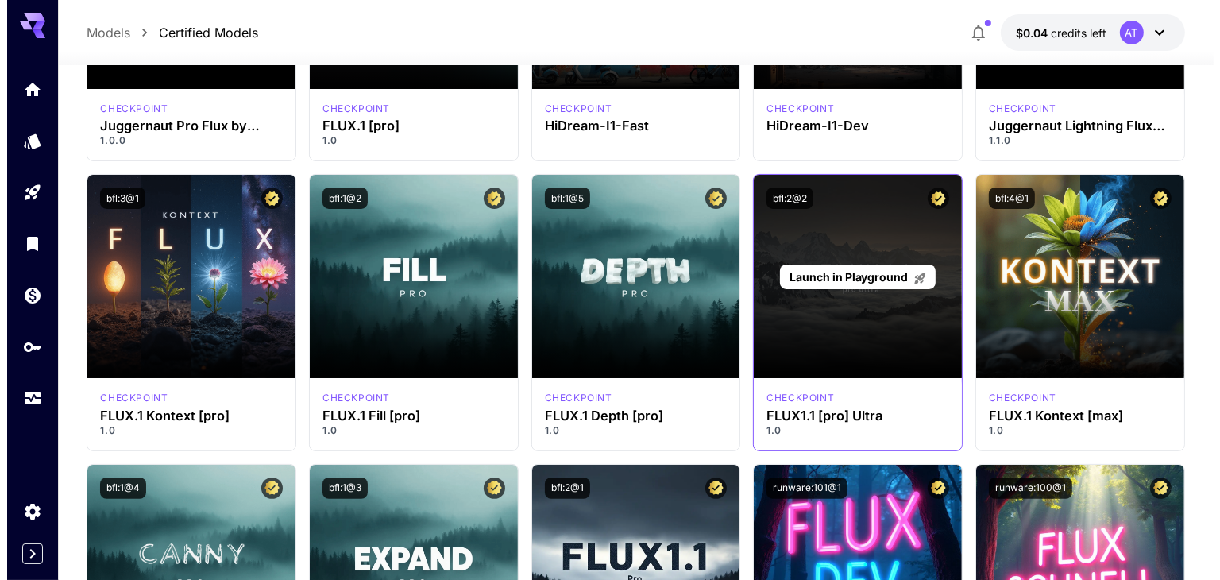
scroll to position [264, 0]
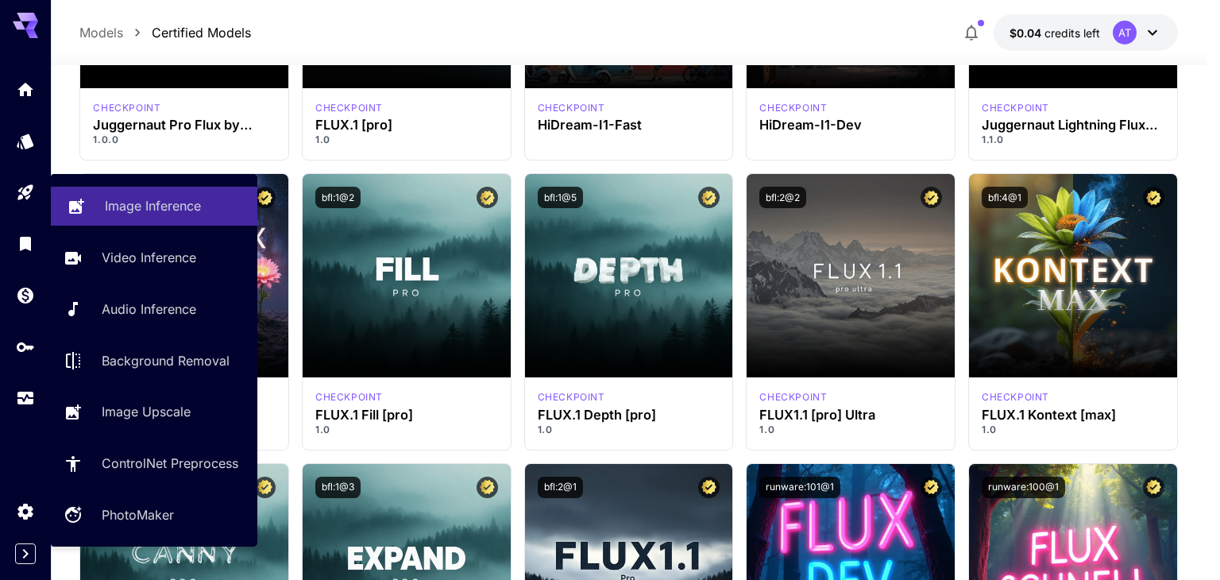
click at [91, 196] on link "Image Inference" at bounding box center [154, 206] width 206 height 39
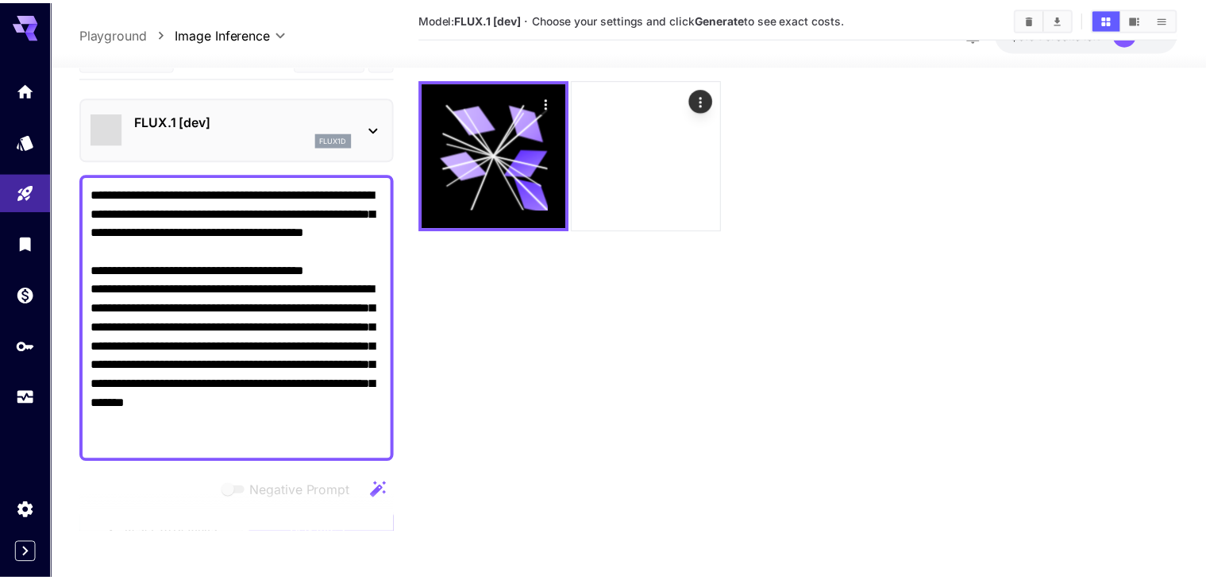
scroll to position [125, 0]
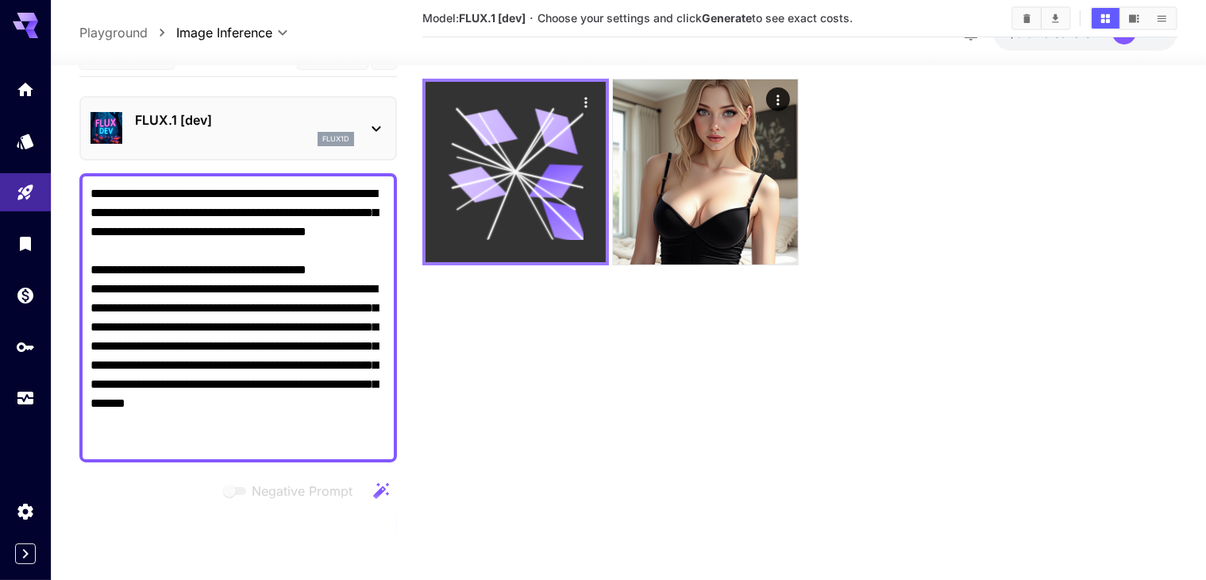
click at [467, 135] on icon at bounding box center [516, 171] width 135 height 135
click at [472, 135] on icon at bounding box center [516, 171] width 135 height 135
click at [579, 99] on icon "Actions" at bounding box center [587, 102] width 16 height 16
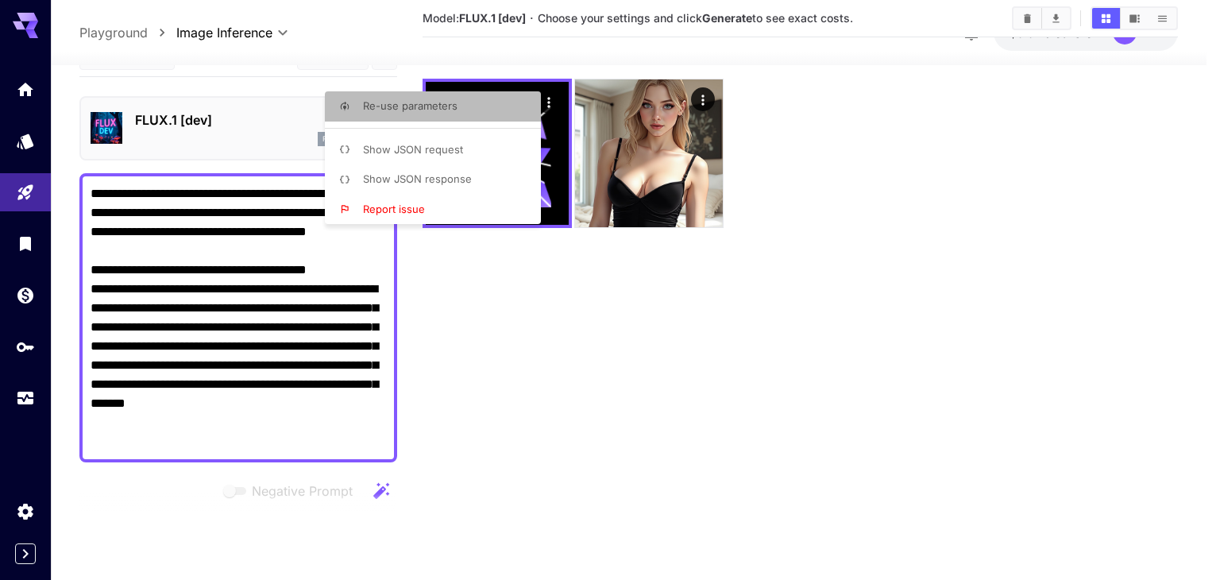
click at [481, 106] on li "Re-use parameters" at bounding box center [438, 106] width 226 height 30
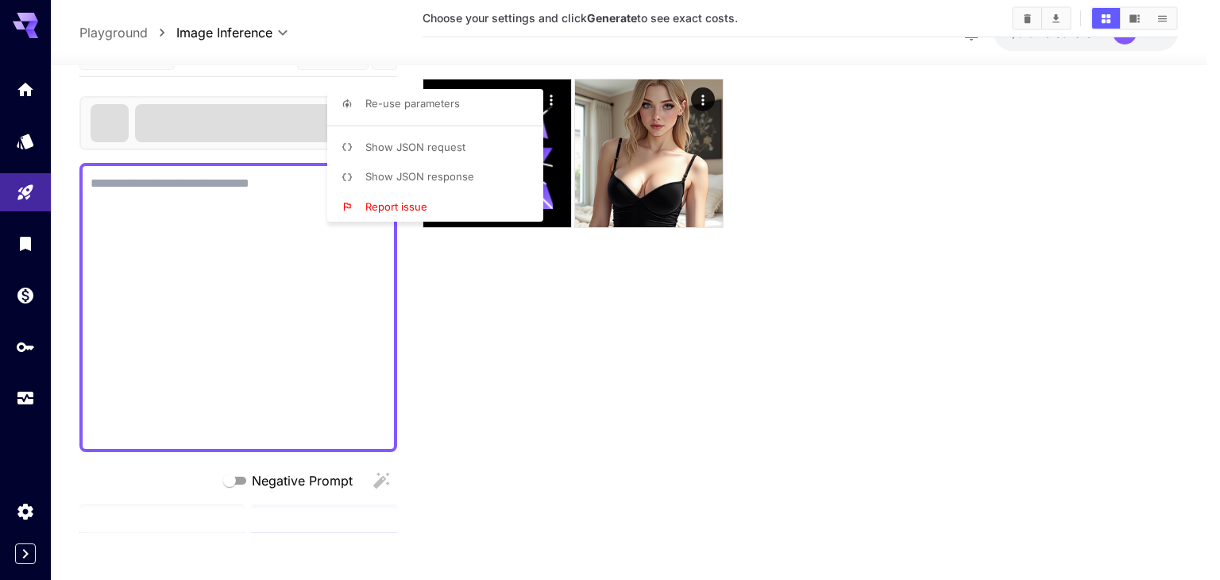
type textarea "**********"
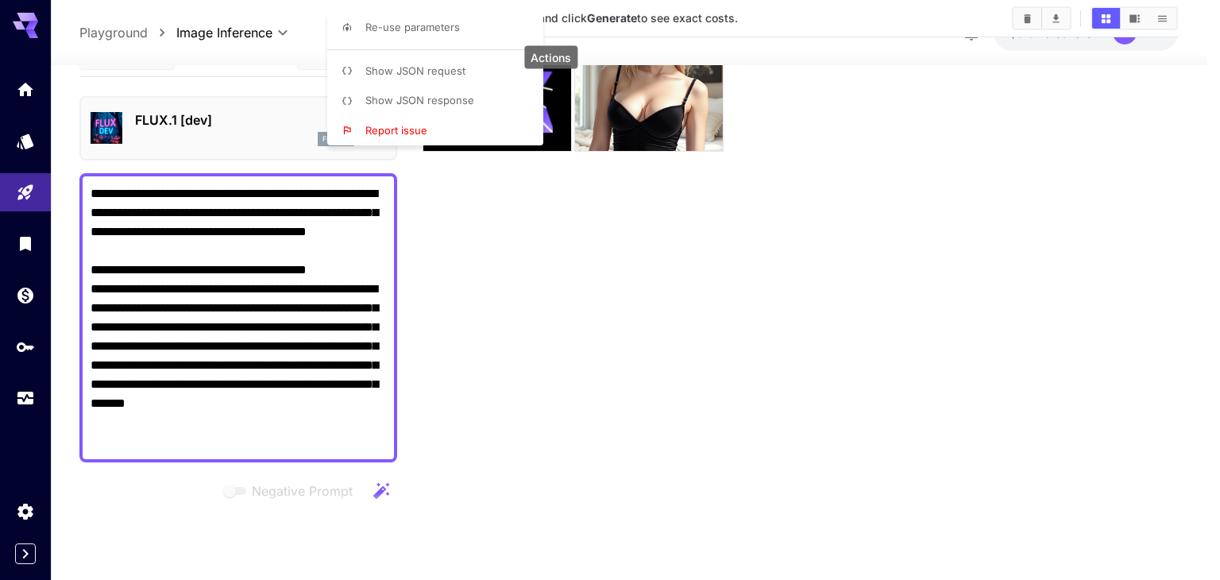
click at [496, 203] on div at bounding box center [610, 290] width 1220 height 580
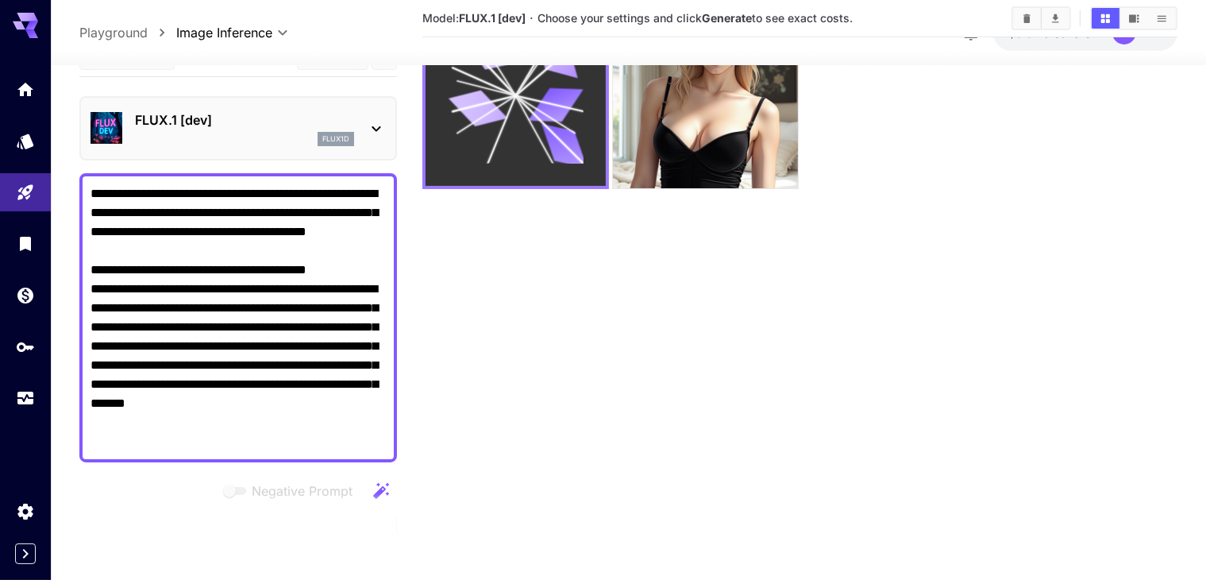
click at [538, 124] on icon at bounding box center [564, 146] width 52 height 44
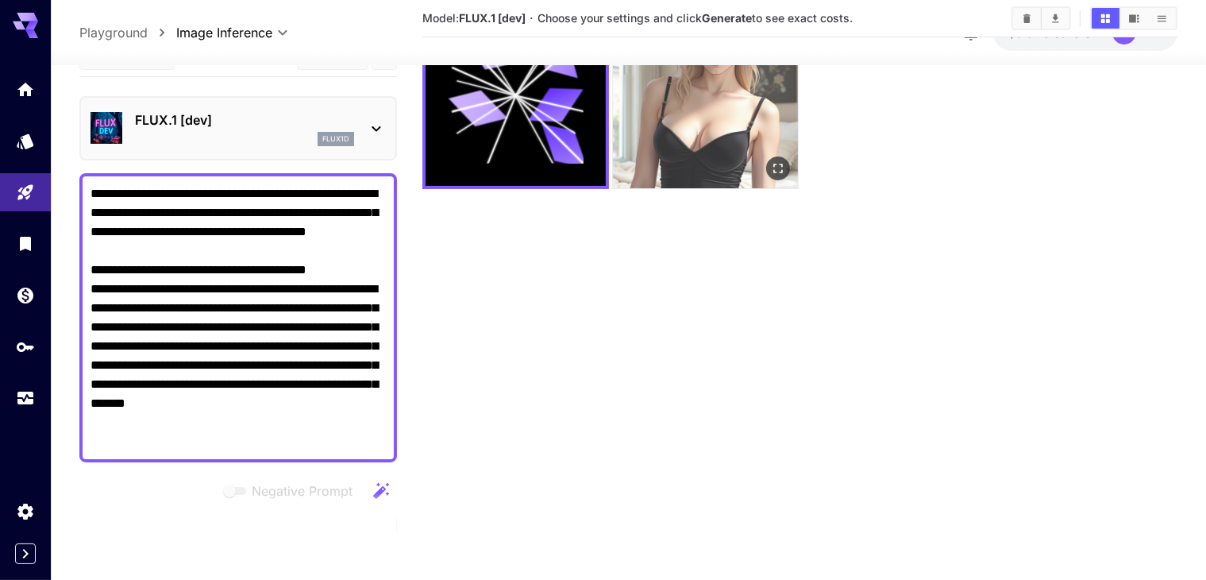
click at [632, 118] on img at bounding box center [705, 95] width 185 height 185
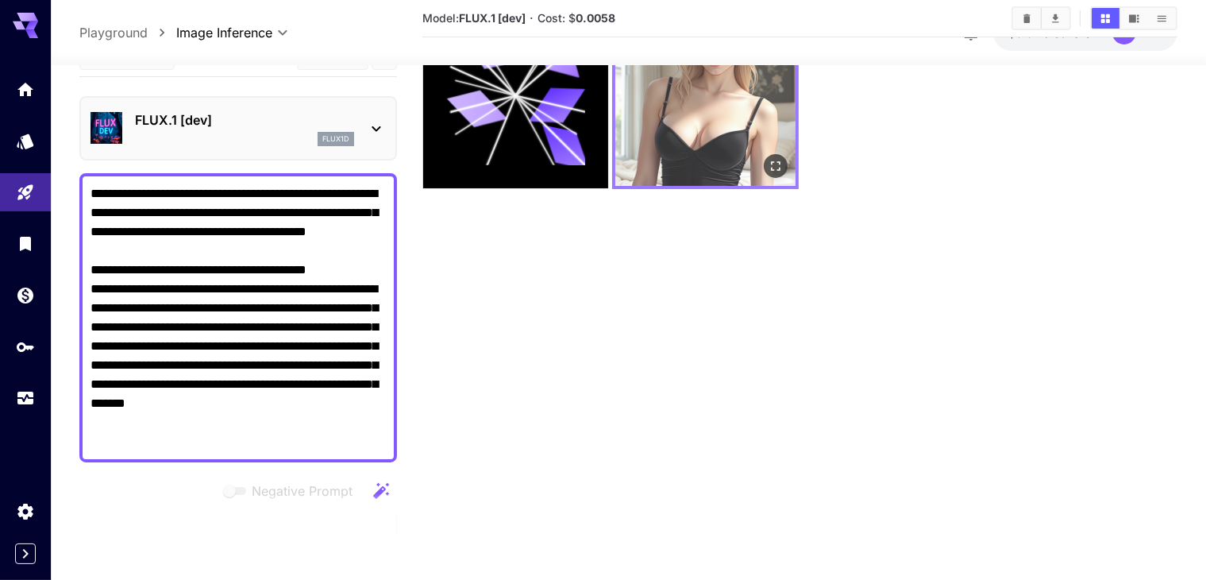
click at [642, 116] on img at bounding box center [705, 96] width 180 height 180
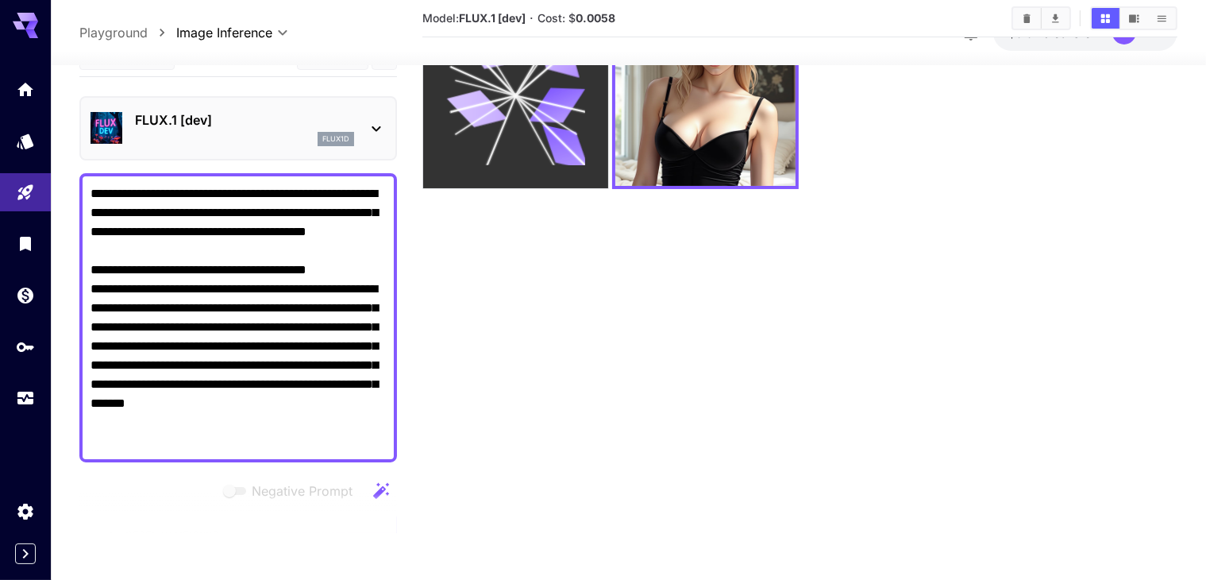
click at [529, 131] on icon at bounding box center [516, 95] width 139 height 139
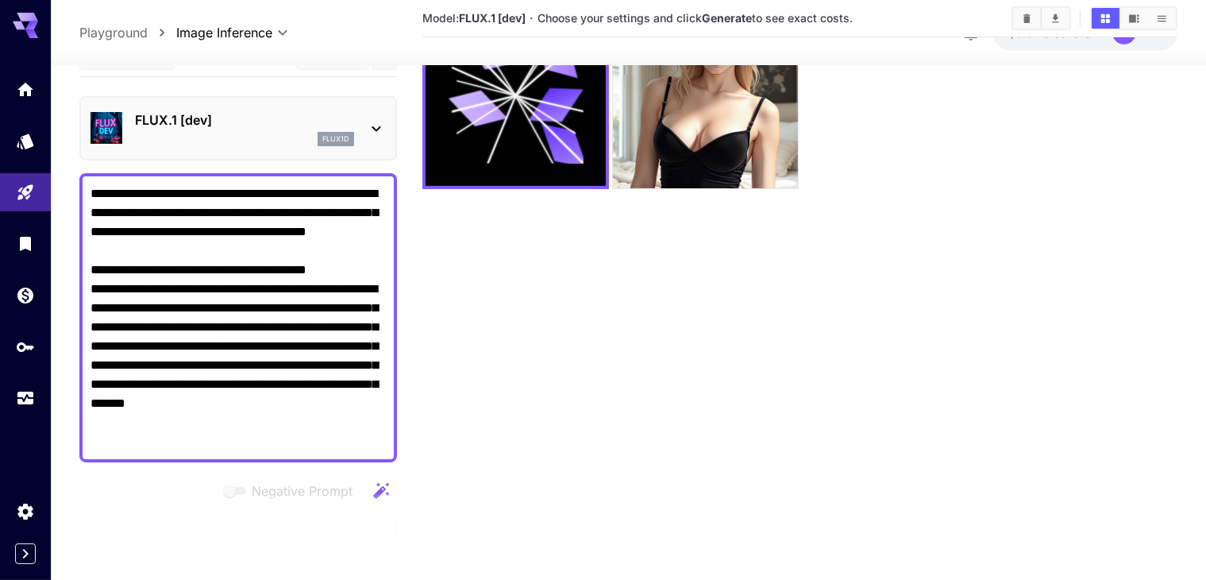
click at [792, 29] on div "Model: FLUX.1 [dev] · Choose your settings and click Generate to see exact cost…" at bounding box center [799, 18] width 754 height 24
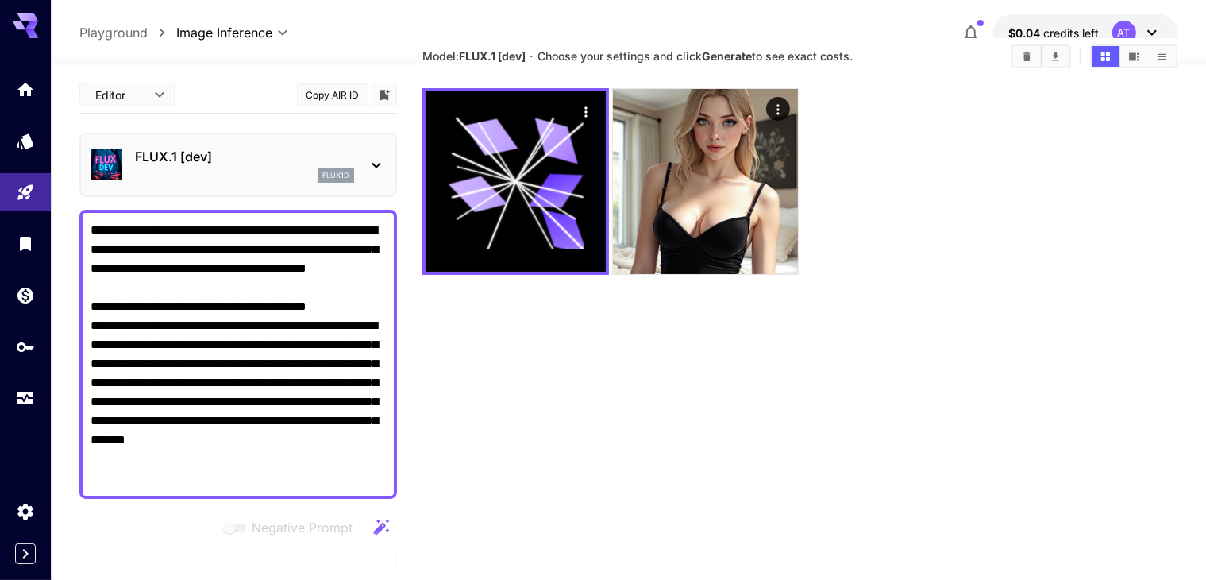
click at [268, 160] on p "FLUX.1 [dev]" at bounding box center [244, 156] width 219 height 19
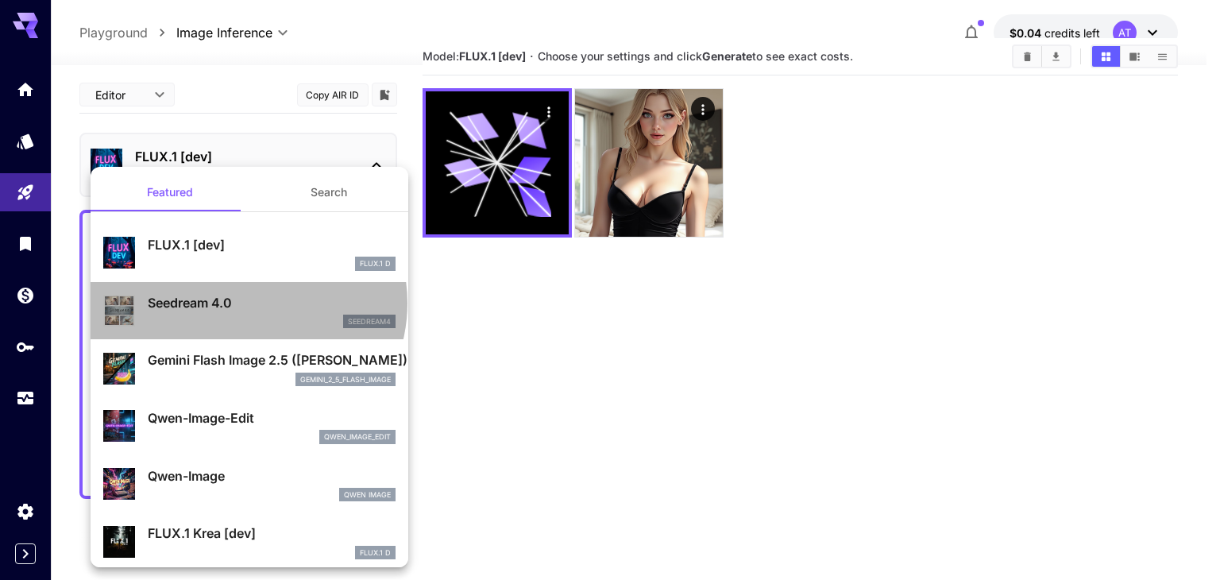
click at [246, 303] on p "Seedream 4.0" at bounding box center [272, 302] width 248 height 19
type input "**********"
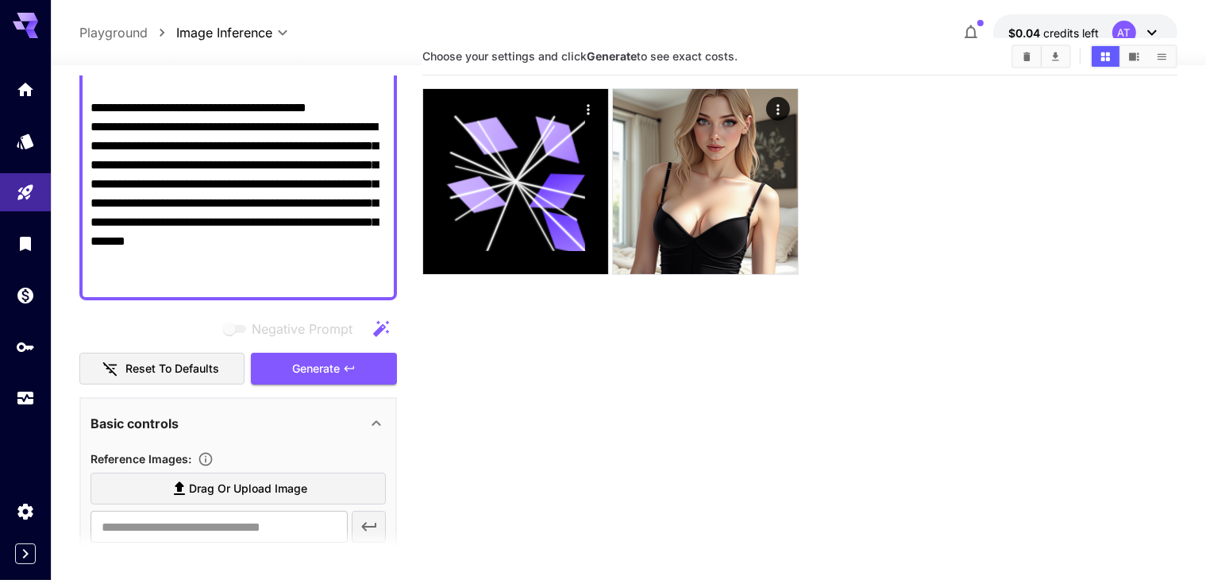
scroll to position [197, 0]
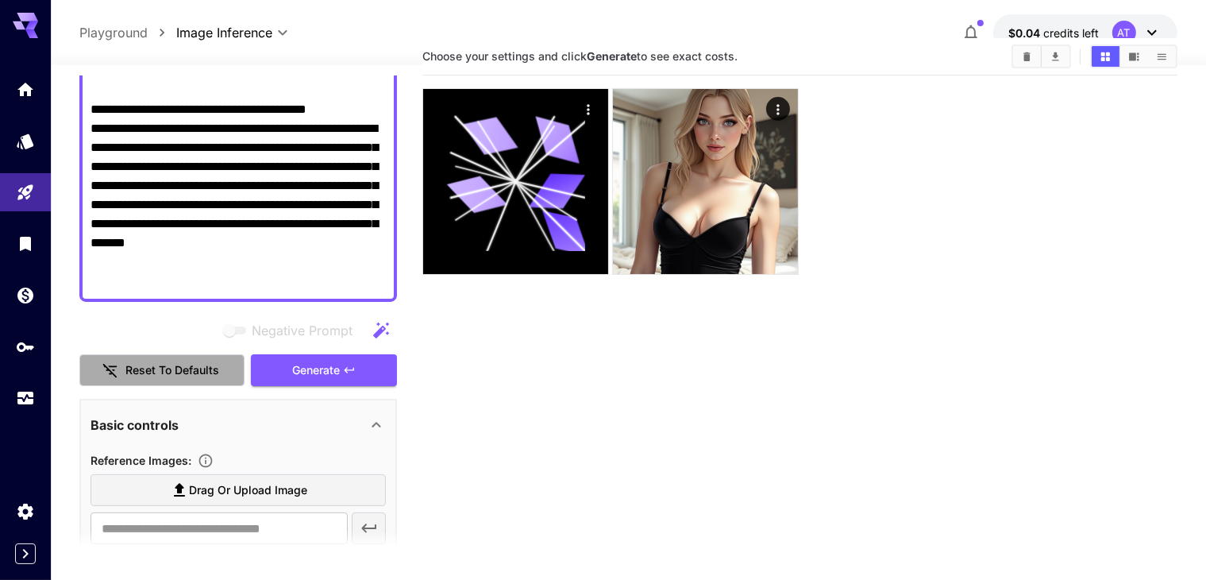
click at [191, 369] on button "Reset to defaults" at bounding box center [161, 370] width 165 height 33
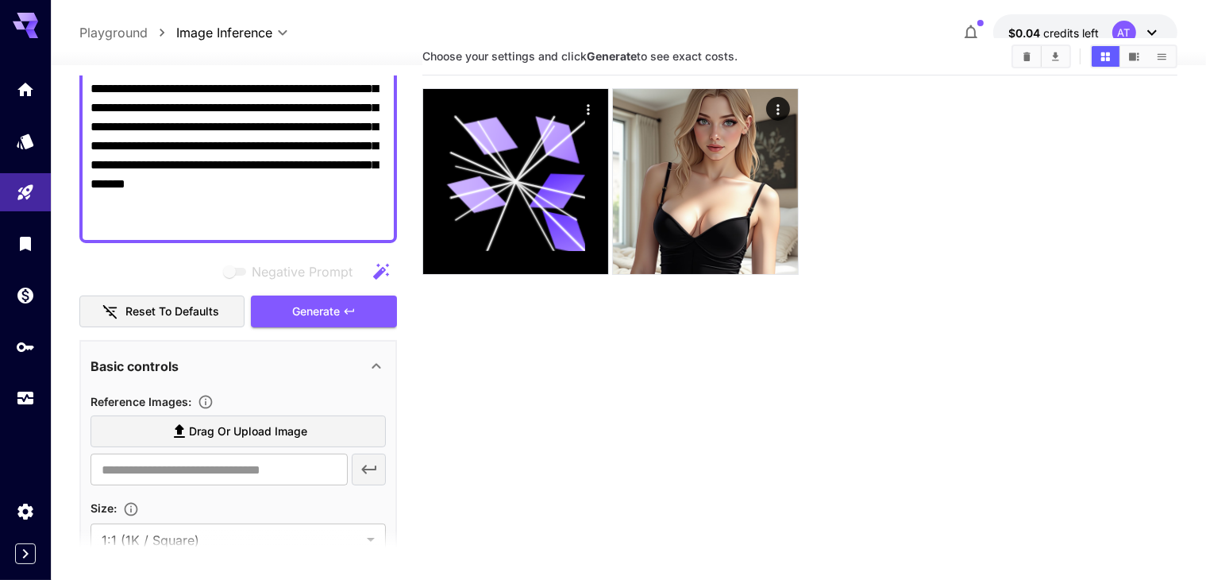
scroll to position [295, 0]
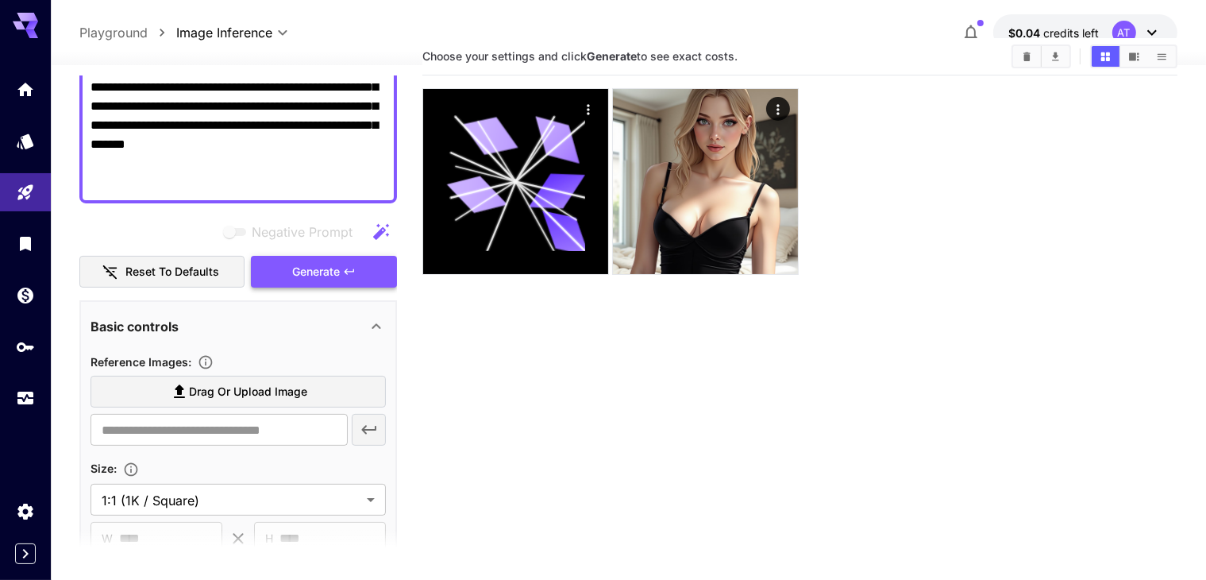
click at [292, 271] on span "Generate" at bounding box center [316, 272] width 48 height 20
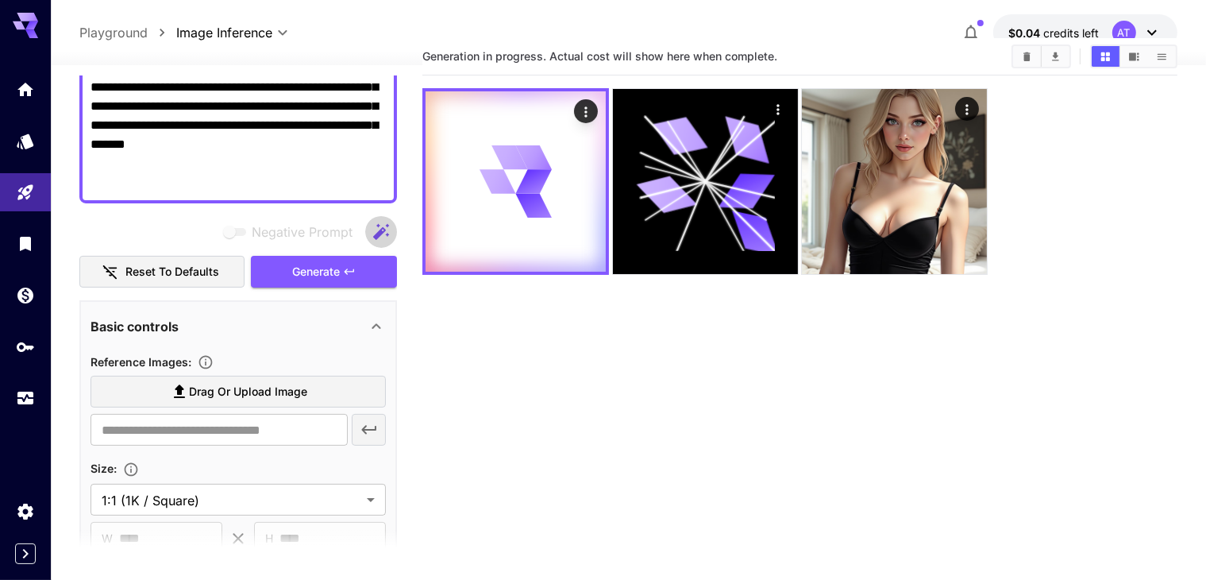
click at [381, 226] on icon "button" at bounding box center [381, 231] width 19 height 19
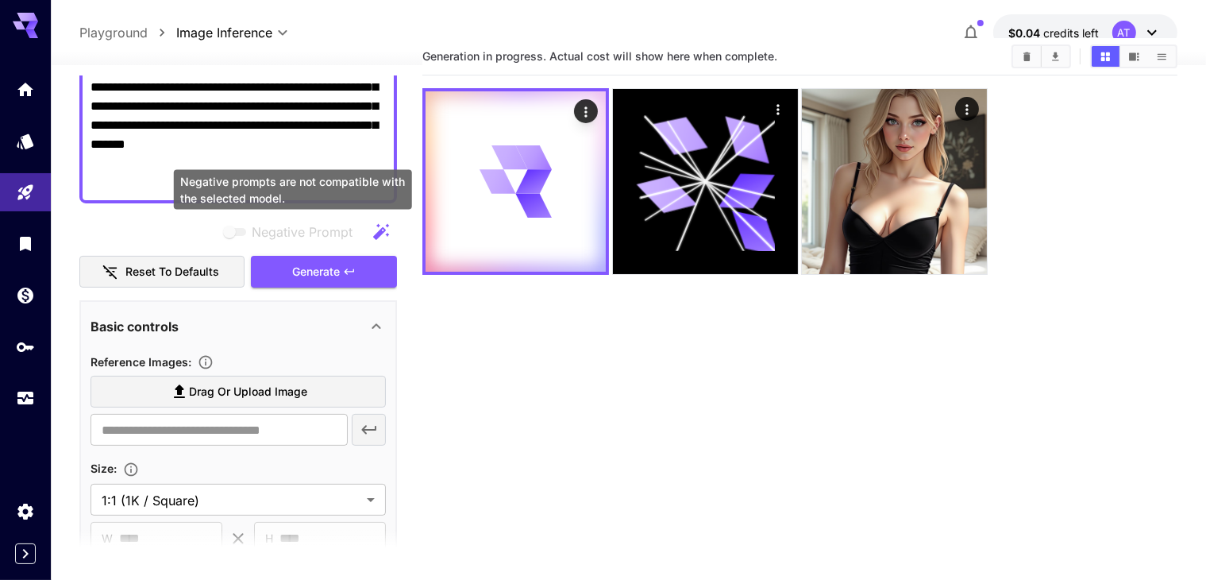
click at [233, 229] on span "Negative prompts are not compatible with the selected model." at bounding box center [236, 232] width 21 height 8
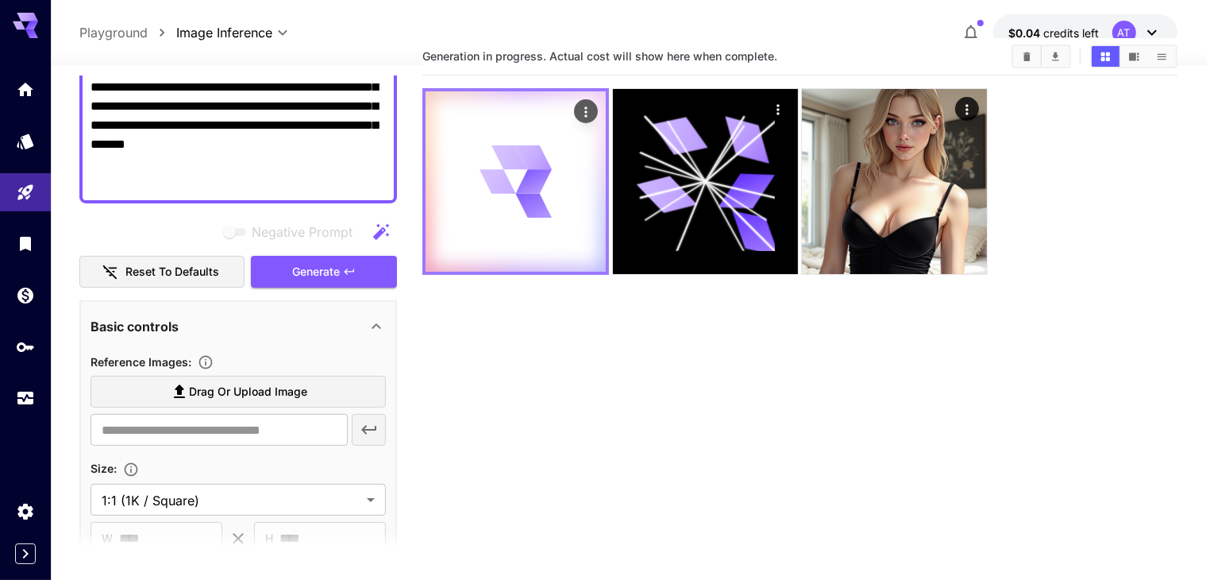
click at [484, 179] on icon at bounding box center [516, 181] width 72 height 72
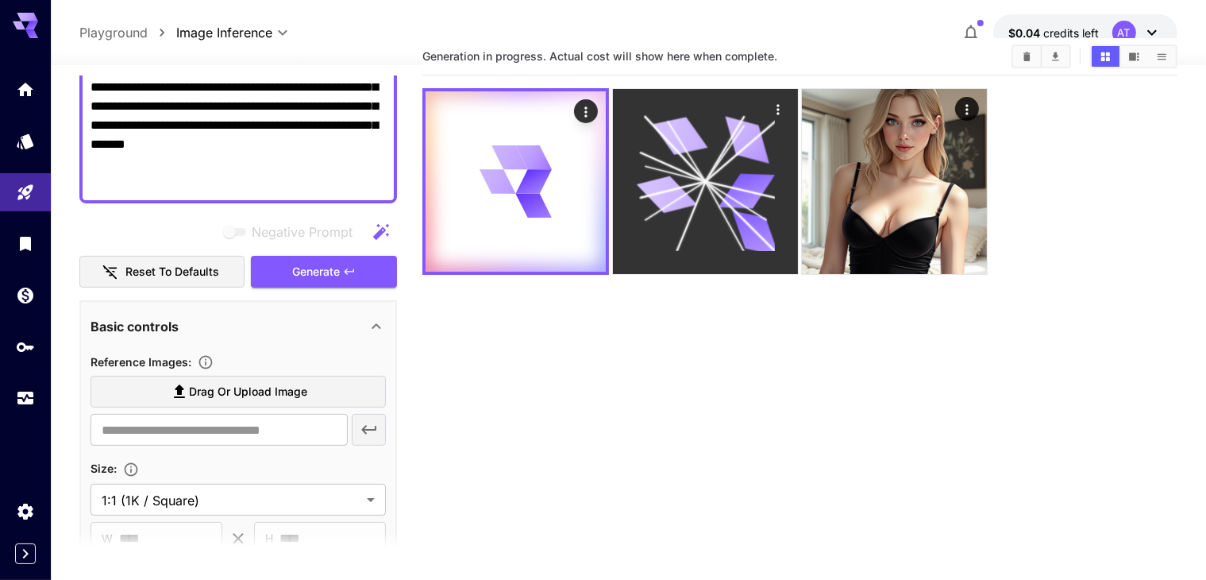
click at [613, 188] on div at bounding box center [705, 181] width 185 height 185
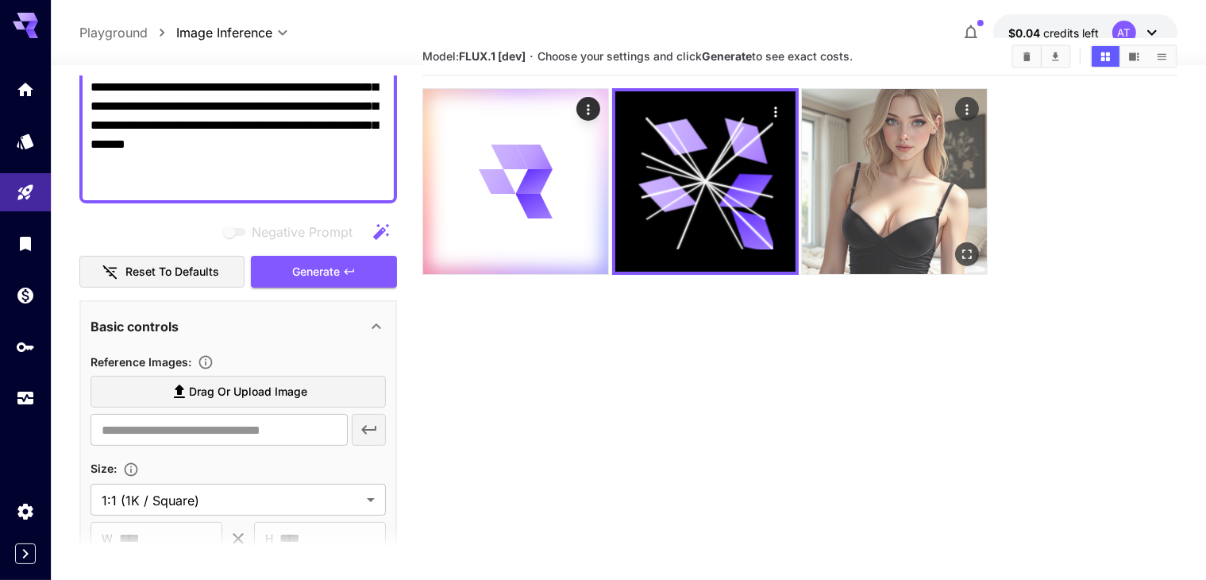
click at [802, 175] on img at bounding box center [894, 181] width 185 height 185
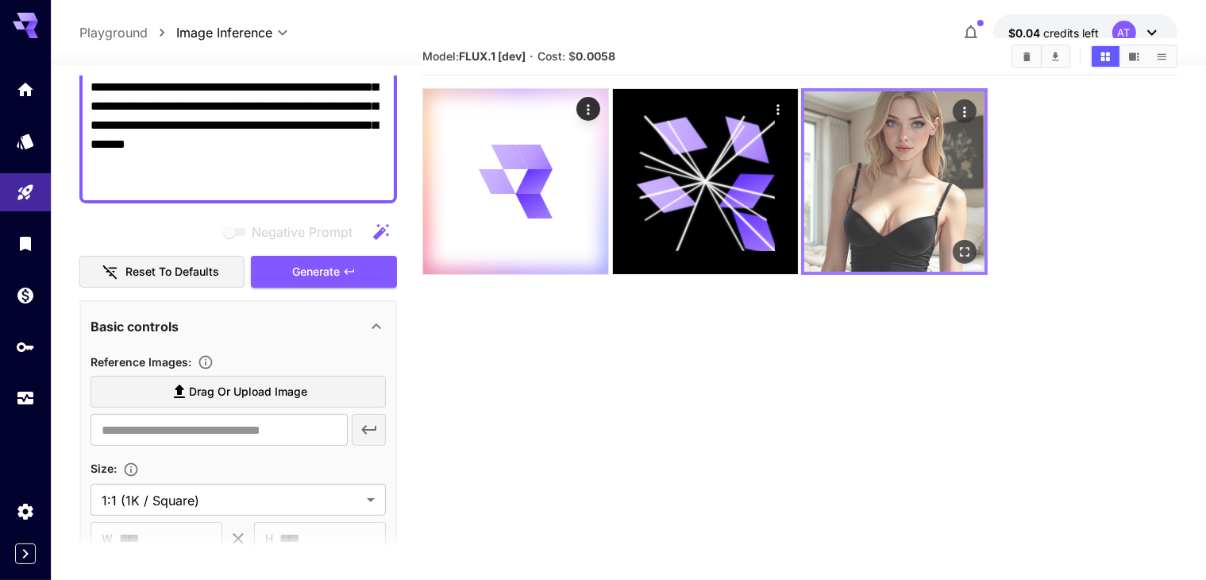
click at [804, 175] on img at bounding box center [894, 181] width 180 height 180
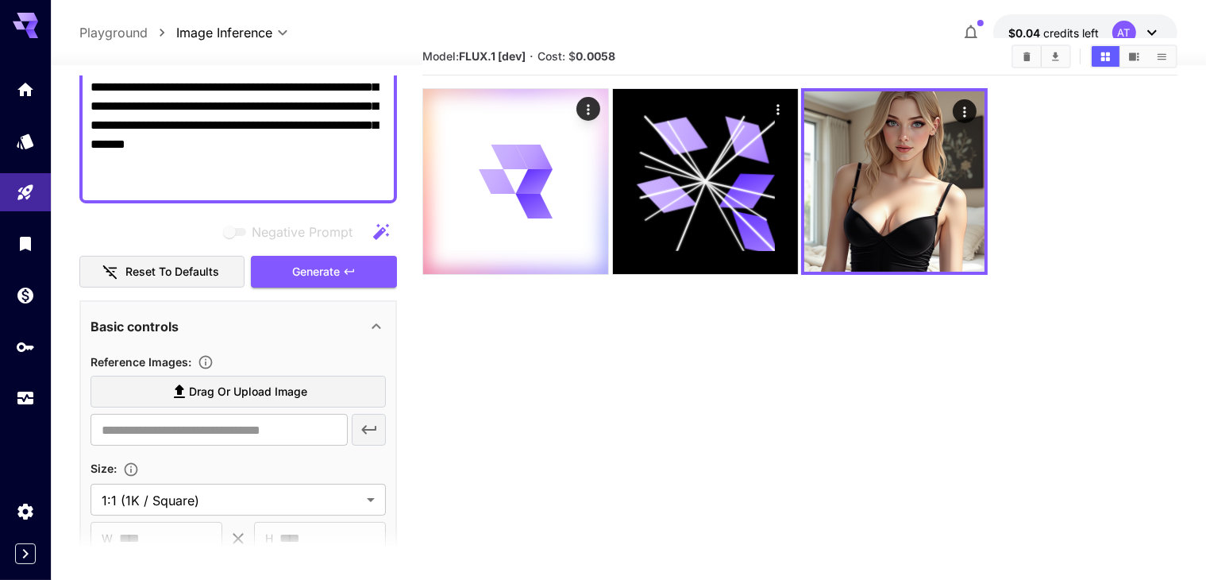
click at [574, 283] on section "Model: FLUX.1 [dev] · Cost: $ 0.0058" at bounding box center [799, 328] width 754 height 580
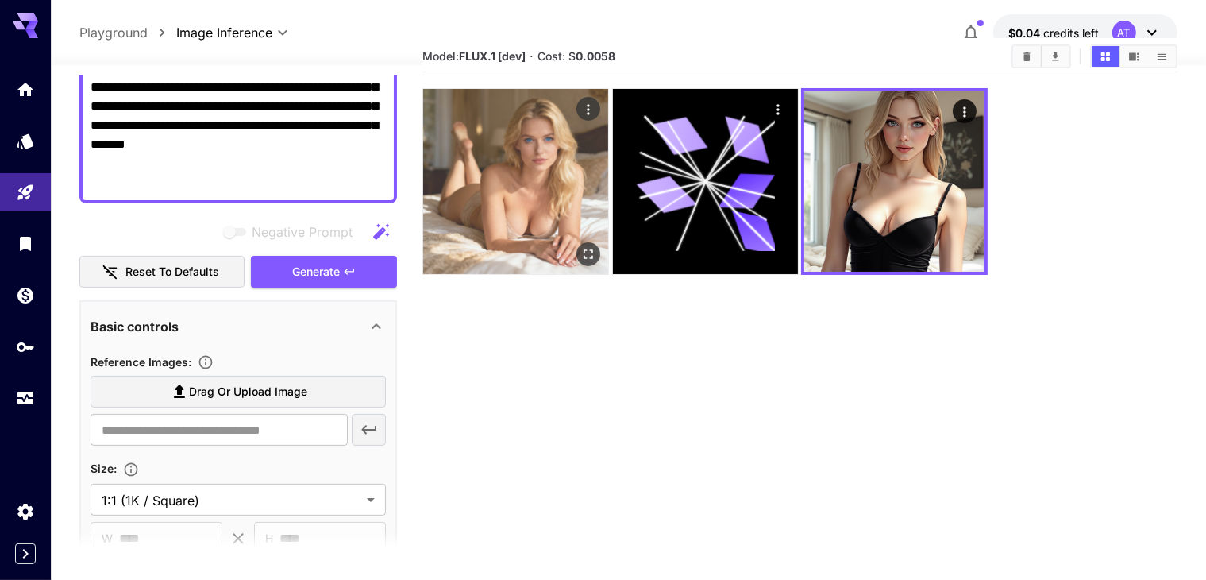
click at [537, 202] on img at bounding box center [515, 181] width 185 height 185
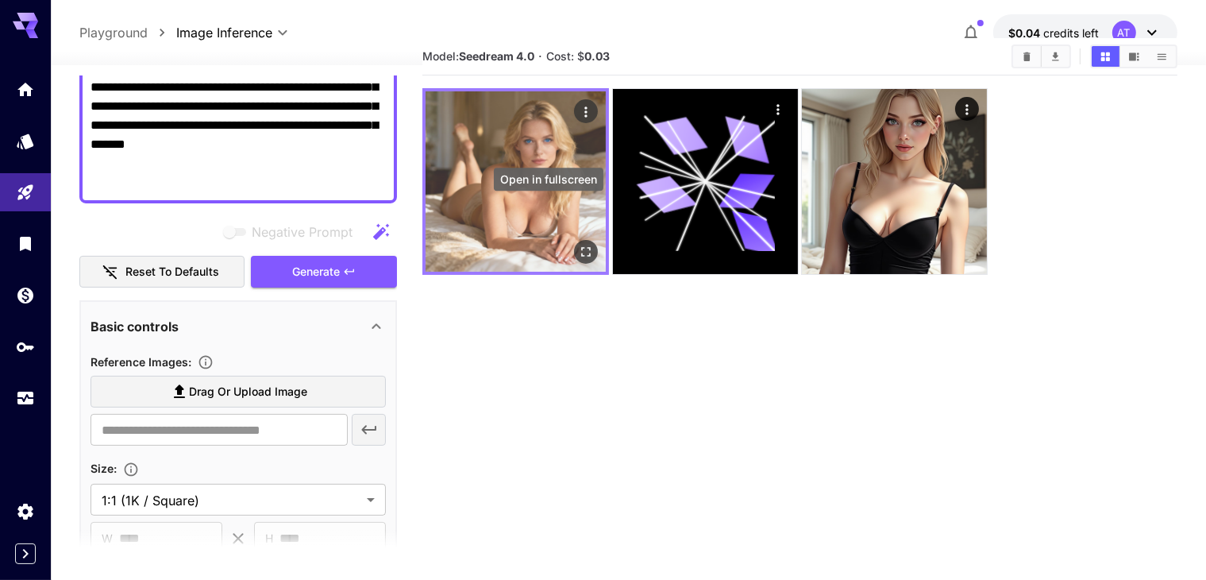
drag, startPoint x: 552, startPoint y: 199, endPoint x: 552, endPoint y: 210, distance: 10.3
click at [552, 204] on body "**********" at bounding box center [603, 312] width 1206 height 705
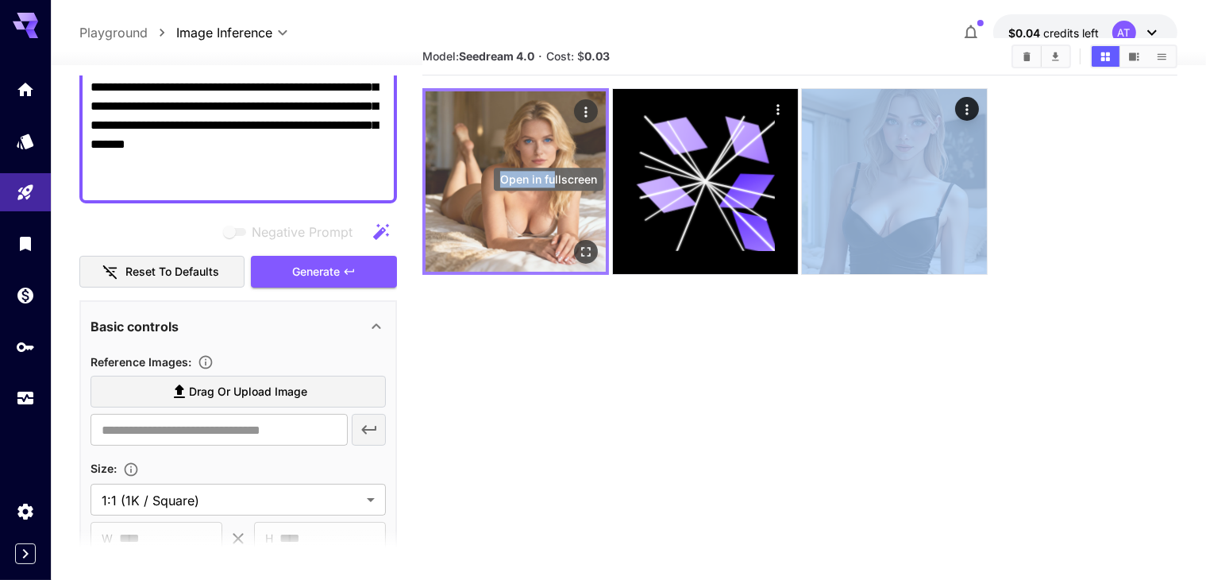
click at [579, 244] on icon "Open in fullscreen" at bounding box center [587, 252] width 16 height 16
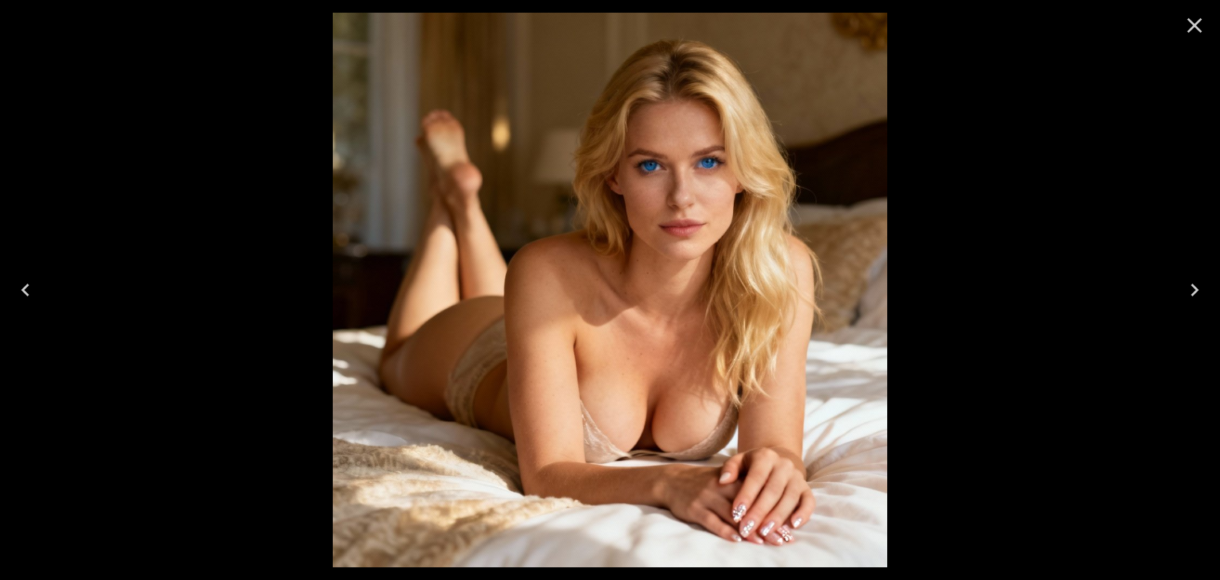
click at [1198, 17] on icon "Close" at bounding box center [1194, 25] width 25 height 25
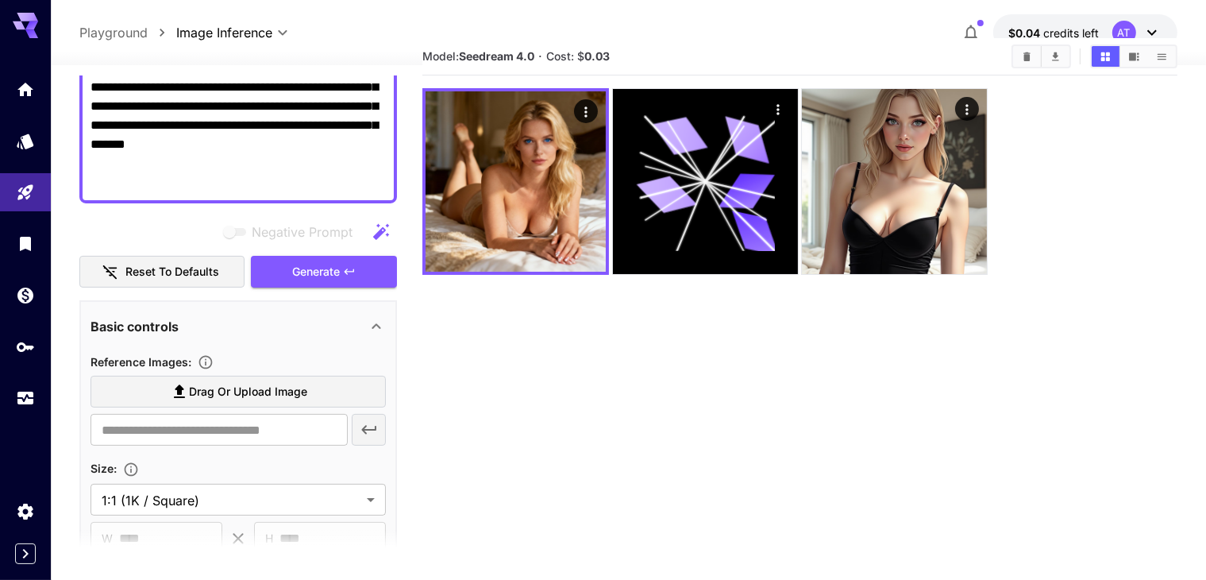
click at [709, 264] on section "Model: Seedream 4.0 · Cost: $ 0.03" at bounding box center [799, 328] width 754 height 580
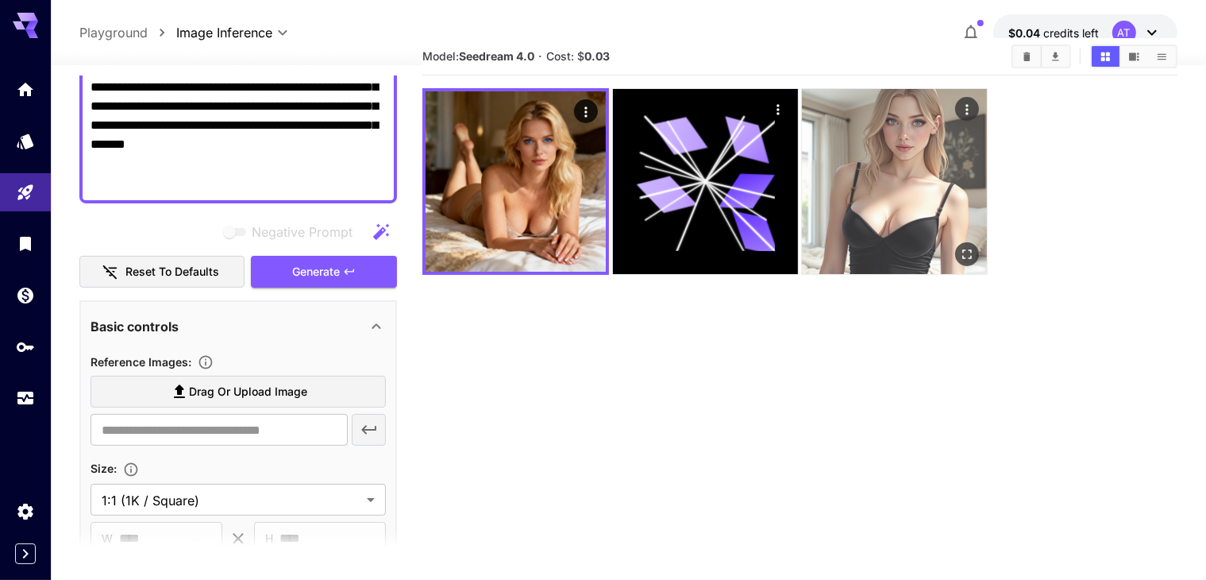
click at [802, 175] on img at bounding box center [894, 181] width 185 height 185
